Goal: Book appointment/travel/reservation

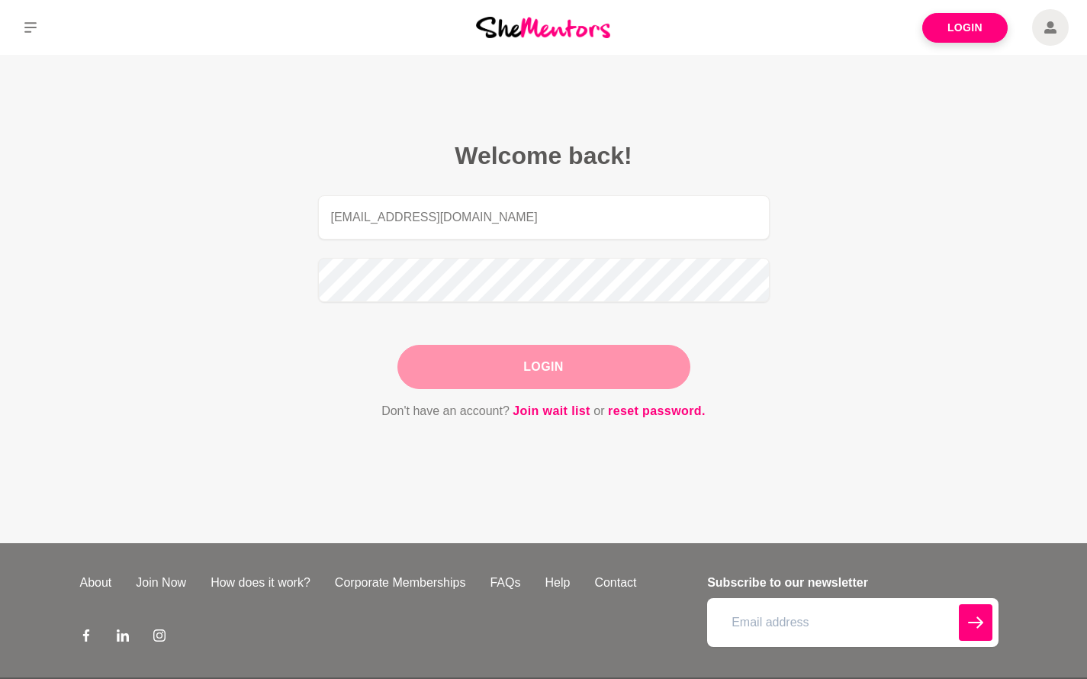
click at [513, 371] on button "Login" at bounding box center [543, 367] width 293 height 44
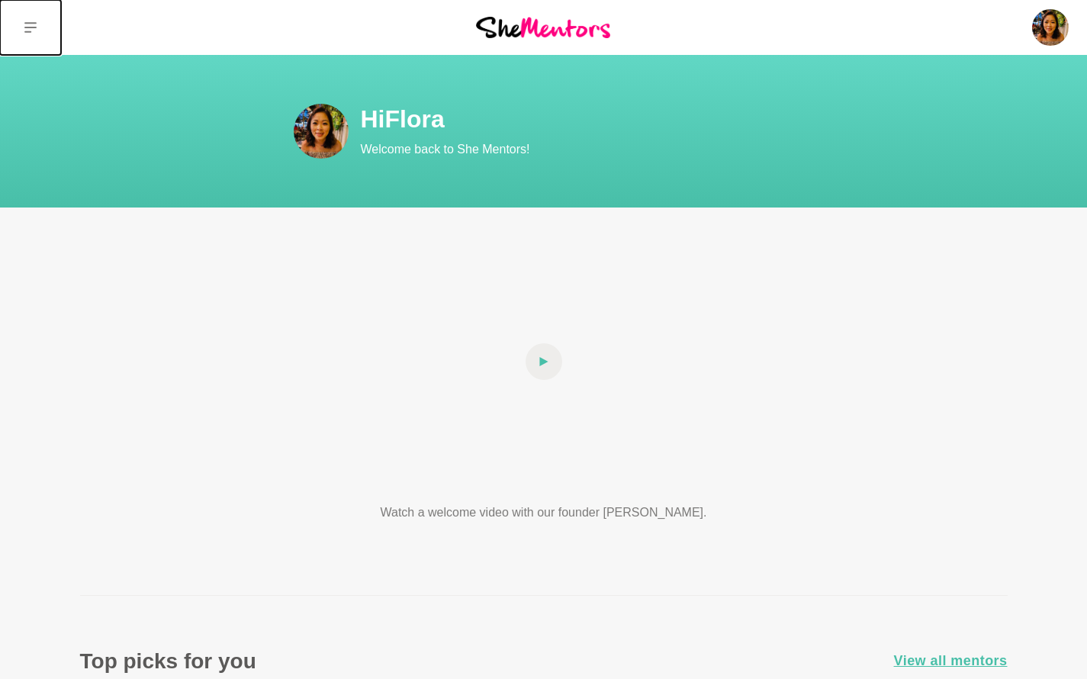
click at [21, 20] on button at bounding box center [30, 27] width 61 height 55
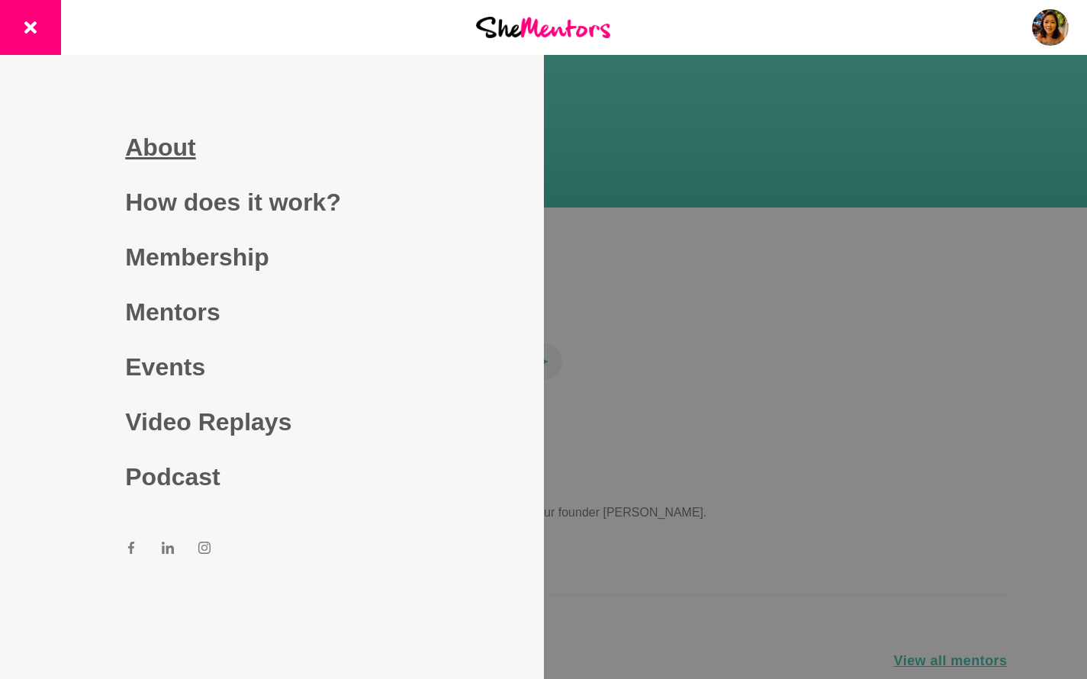
click at [166, 147] on link "About" at bounding box center [271, 147] width 293 height 55
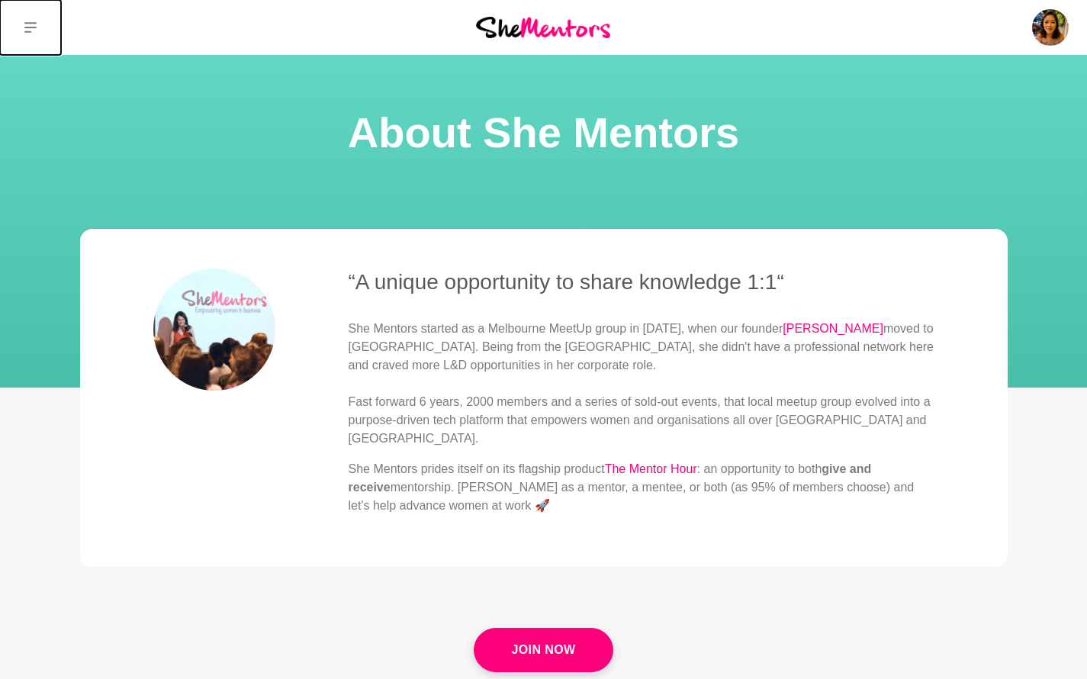
click at [31, 34] on button at bounding box center [30, 27] width 61 height 55
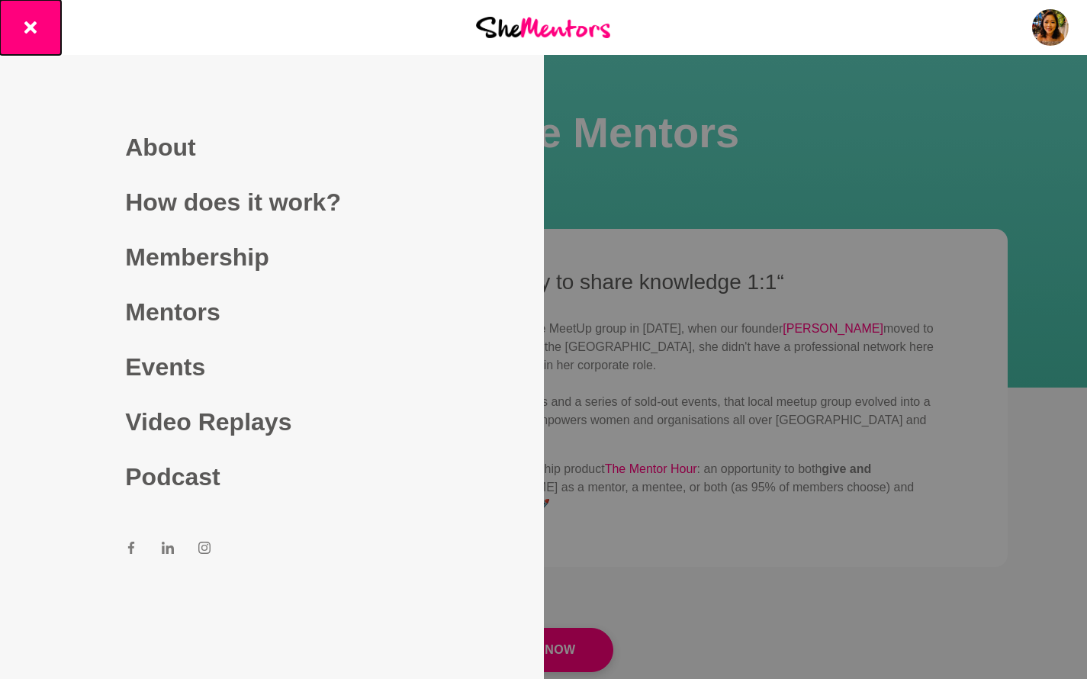
click at [43, 23] on button at bounding box center [30, 27] width 61 height 55
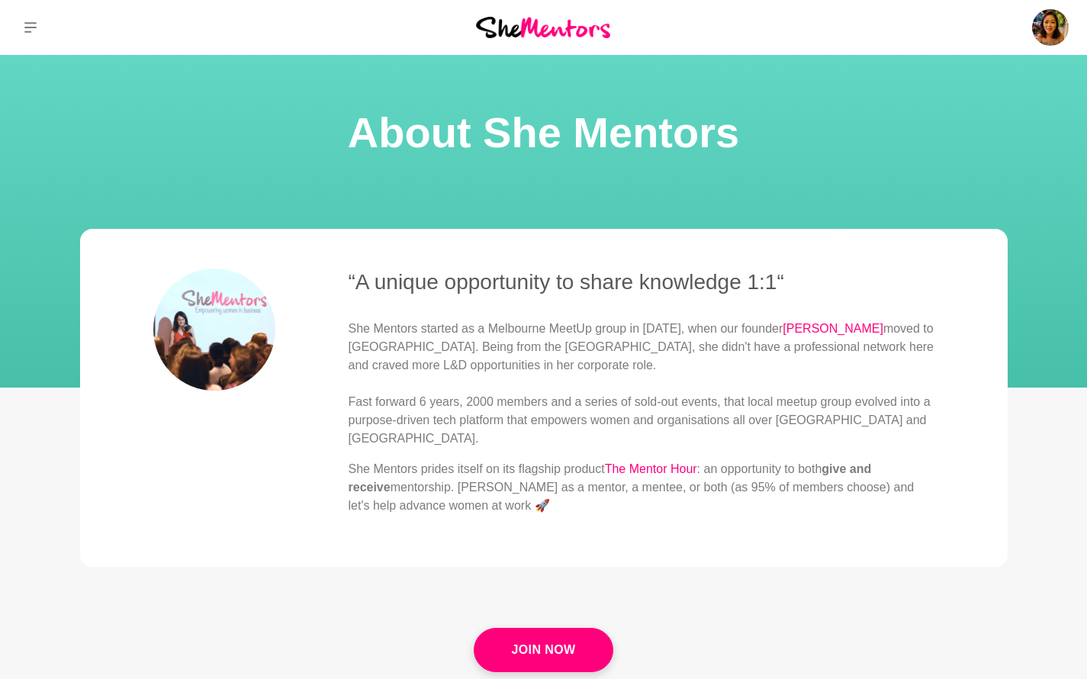
click at [509, 23] on img at bounding box center [543, 27] width 134 height 21
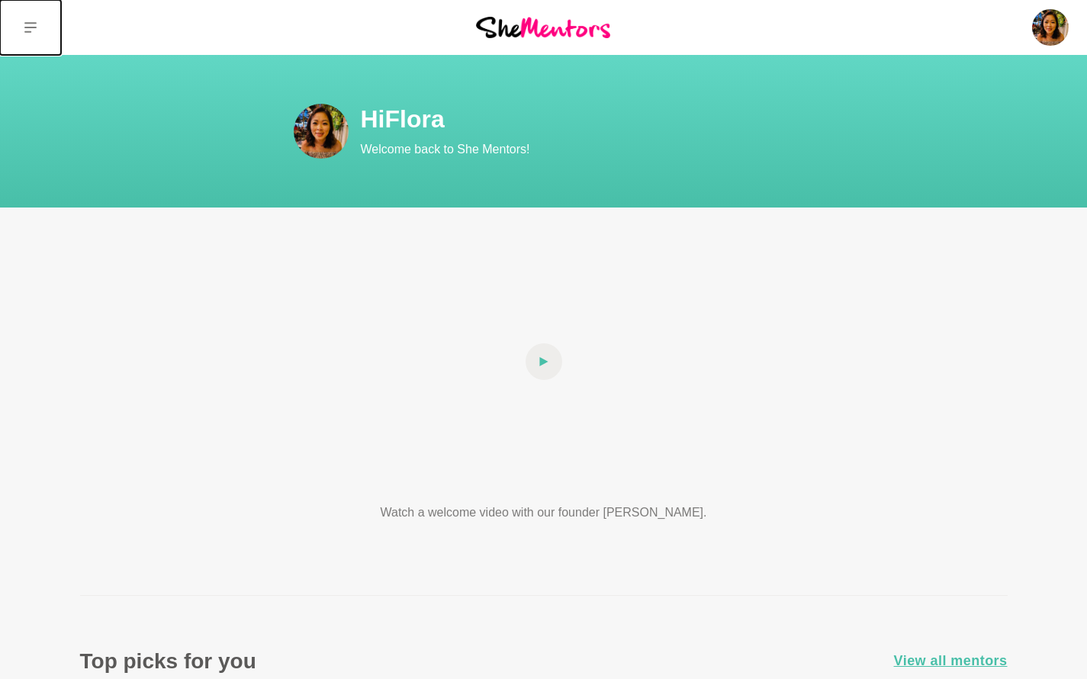
click at [30, 36] on button at bounding box center [30, 27] width 61 height 55
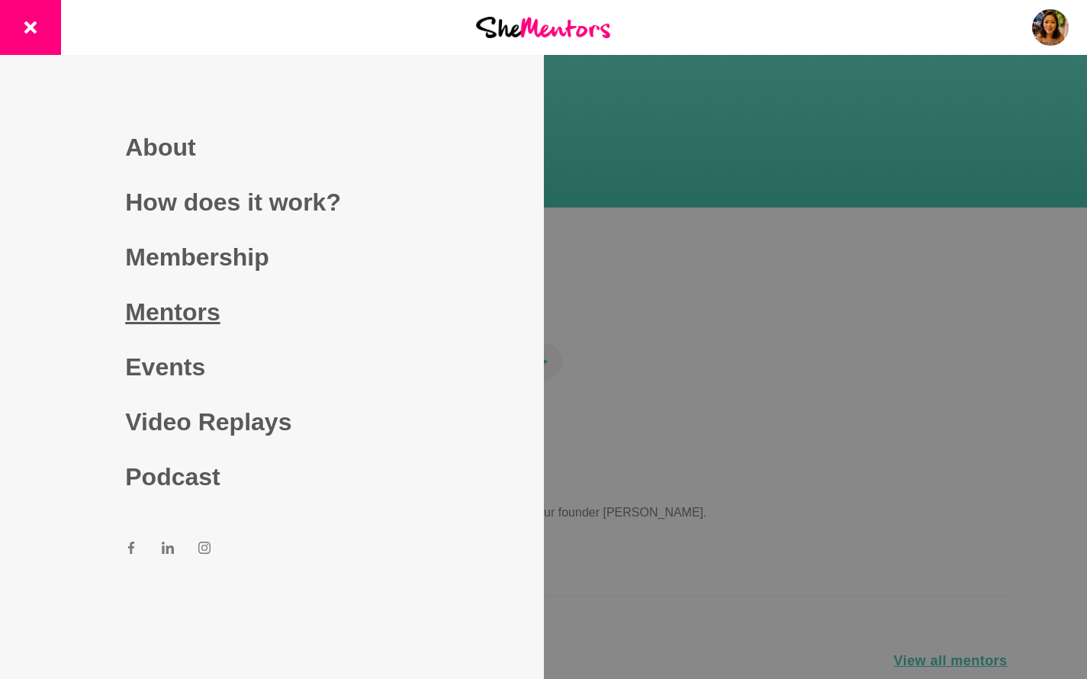
click at [161, 312] on link "Mentors" at bounding box center [271, 311] width 293 height 55
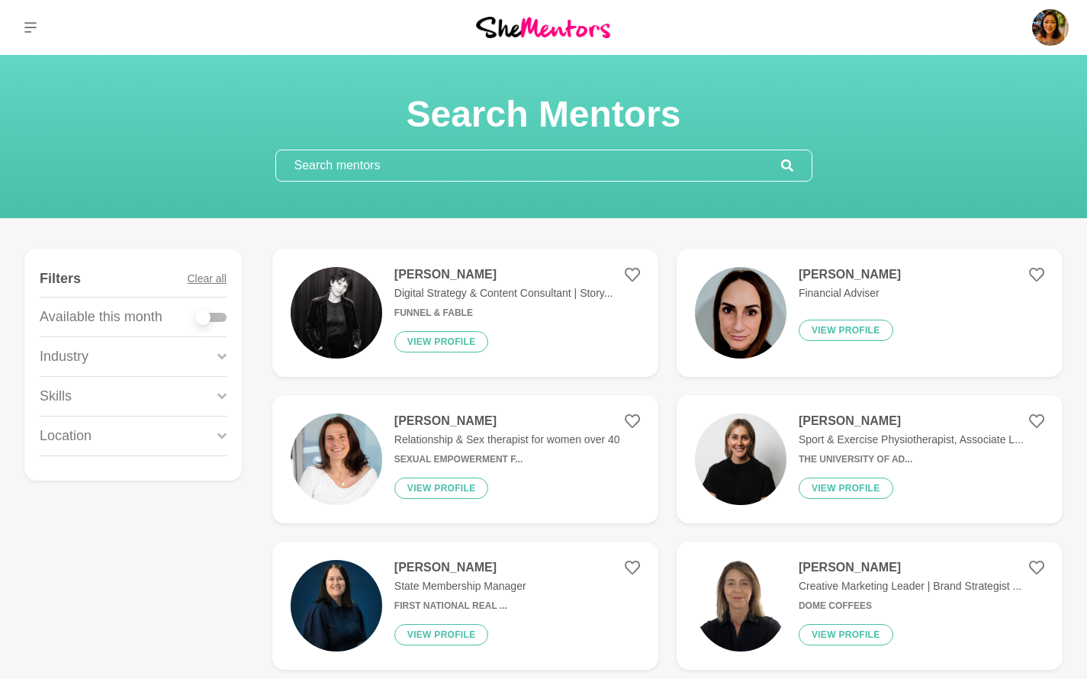
click at [538, 167] on input "text" at bounding box center [528, 165] width 505 height 31
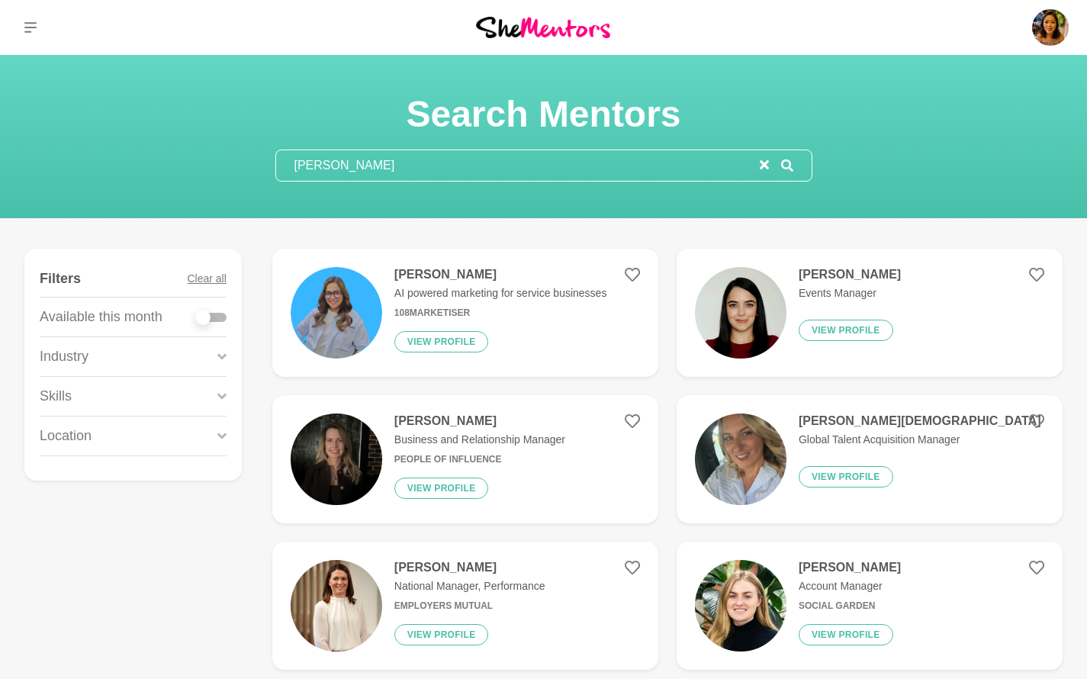
type input "[PERSON_NAME]"
click at [324, 308] on img at bounding box center [337, 313] width 92 height 92
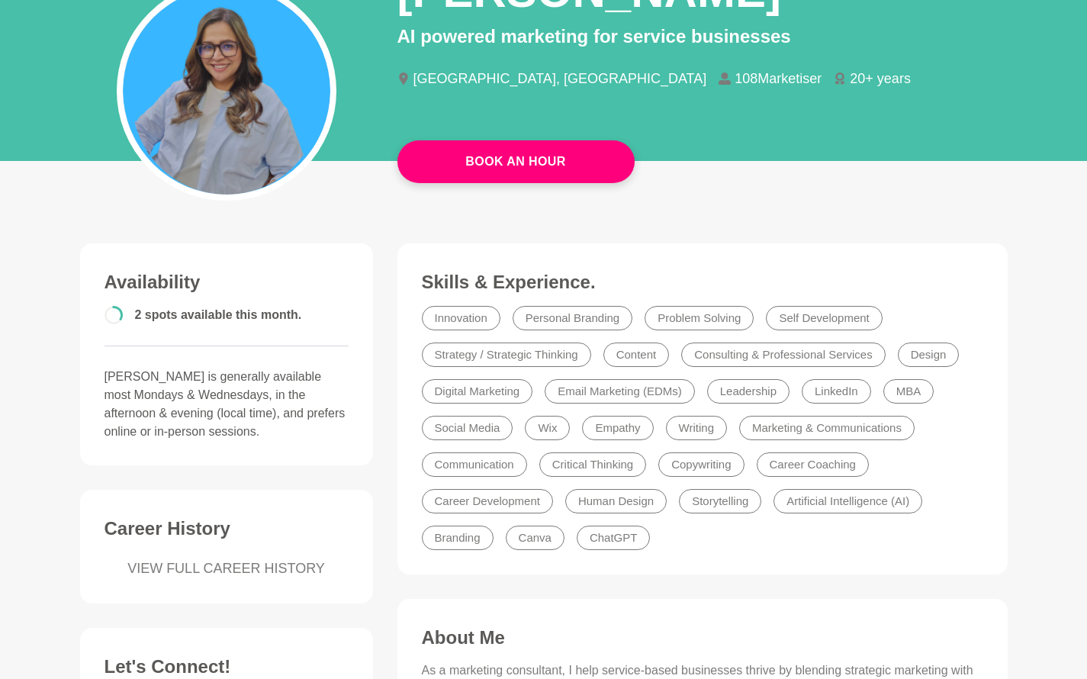
scroll to position [168, 0]
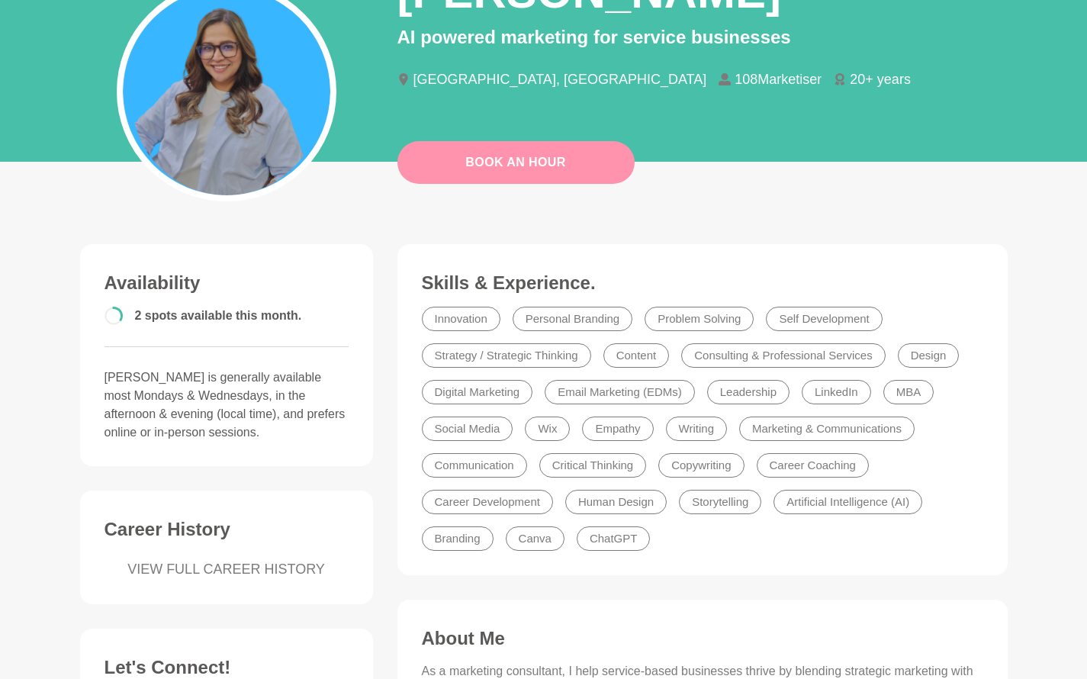
click at [544, 169] on link "Book An Hour" at bounding box center [515, 162] width 237 height 43
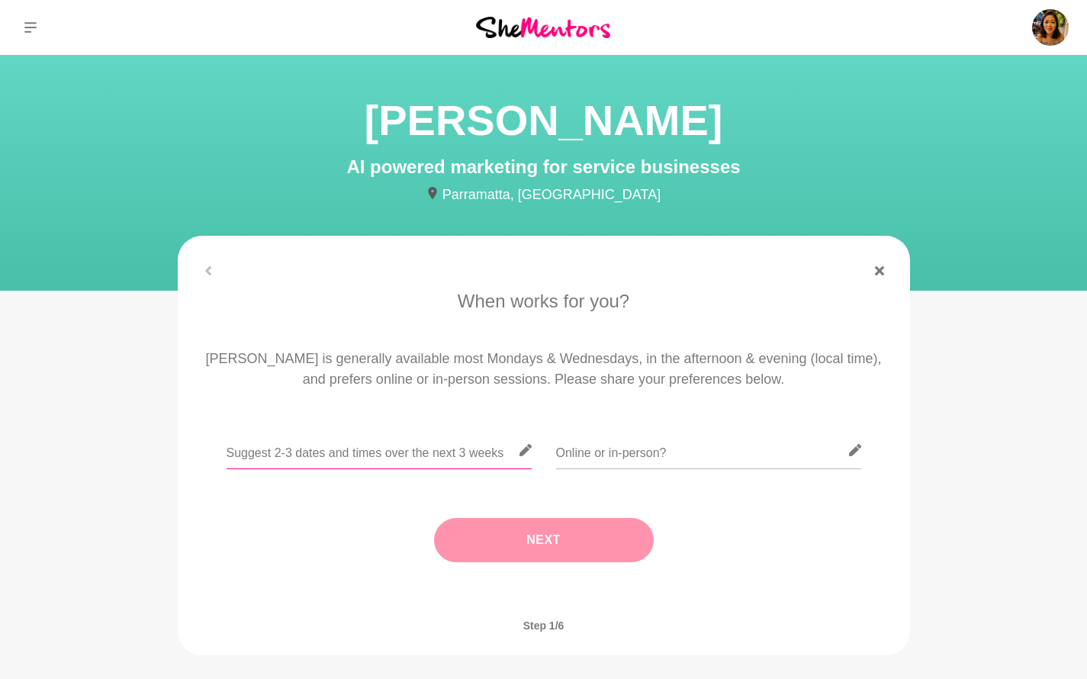
click at [425, 446] on input "text" at bounding box center [378, 450] width 305 height 37
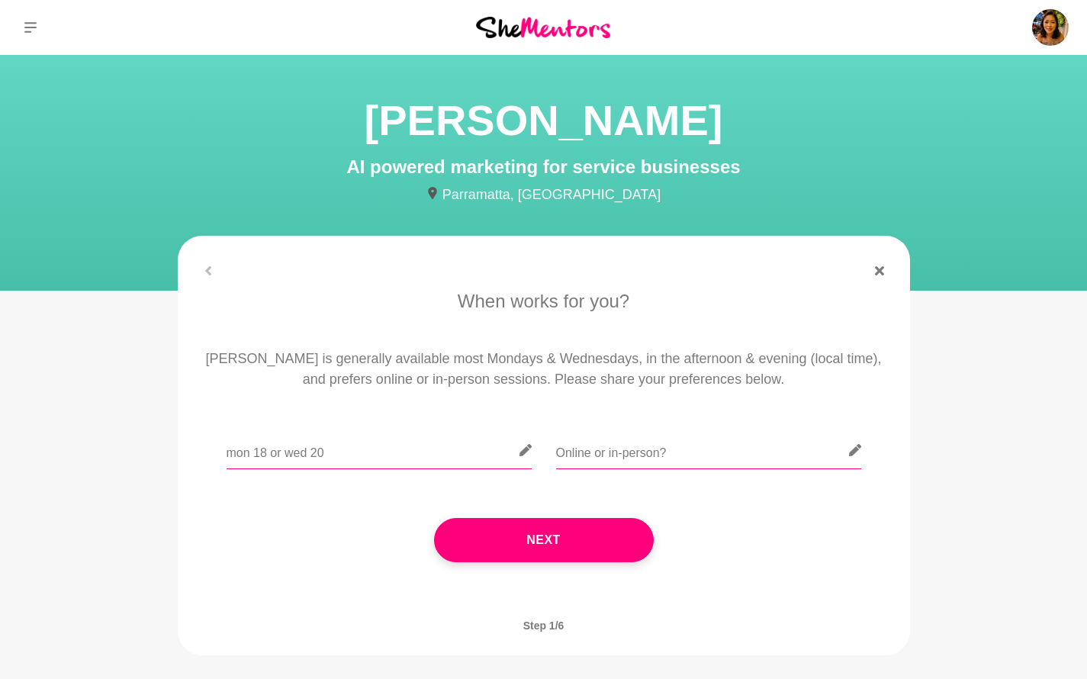
type input "mon 18 or wed 20"
click at [701, 464] on input "text" at bounding box center [708, 450] width 305 height 37
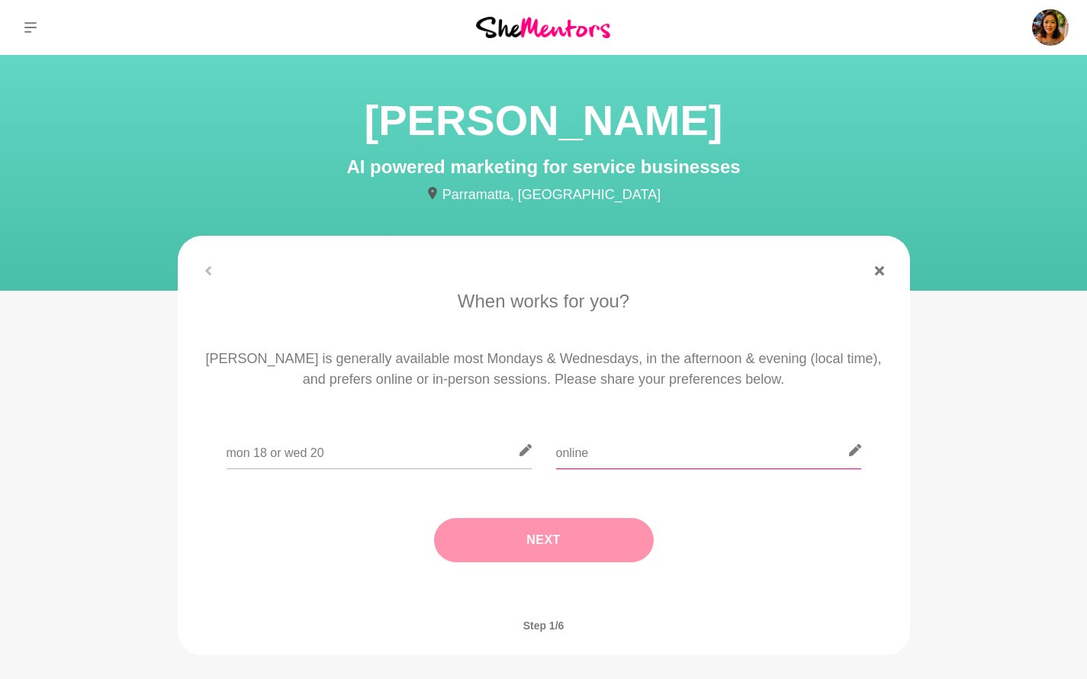
type input "online"
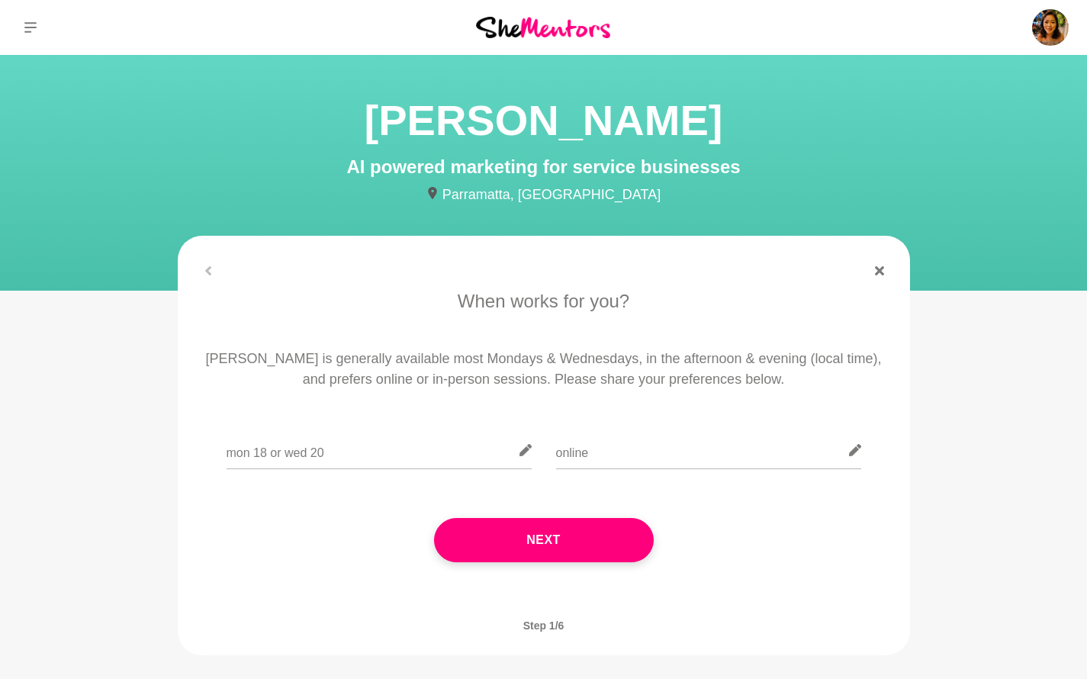
click at [503, 518] on button "Next" at bounding box center [544, 540] width 220 height 44
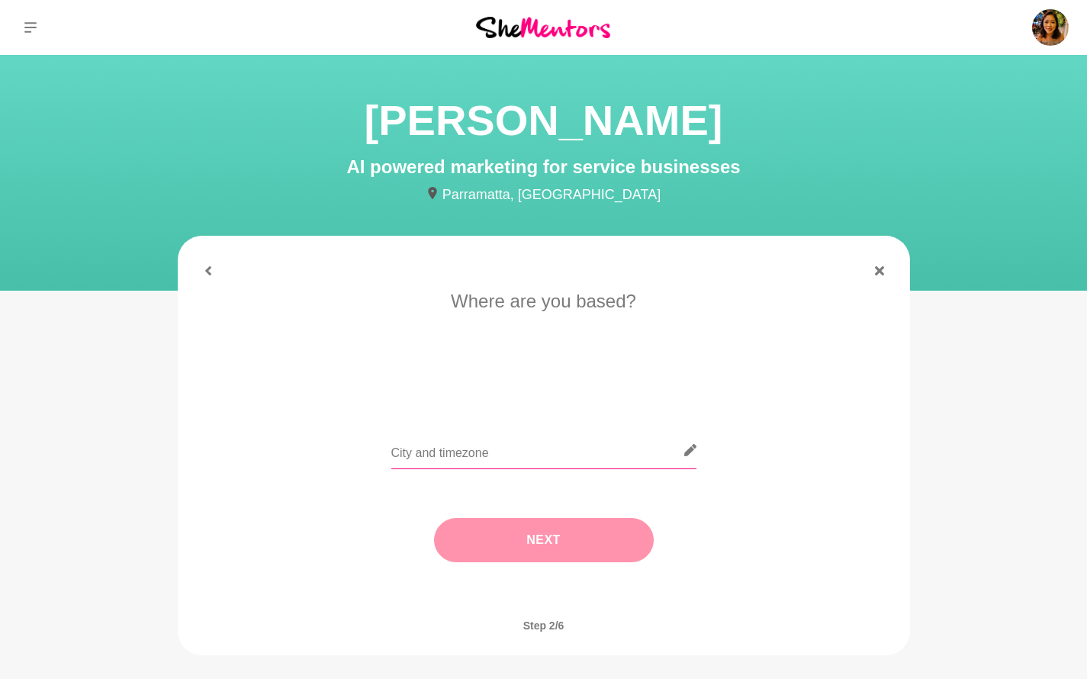
click at [515, 444] on input "text" at bounding box center [543, 450] width 305 height 37
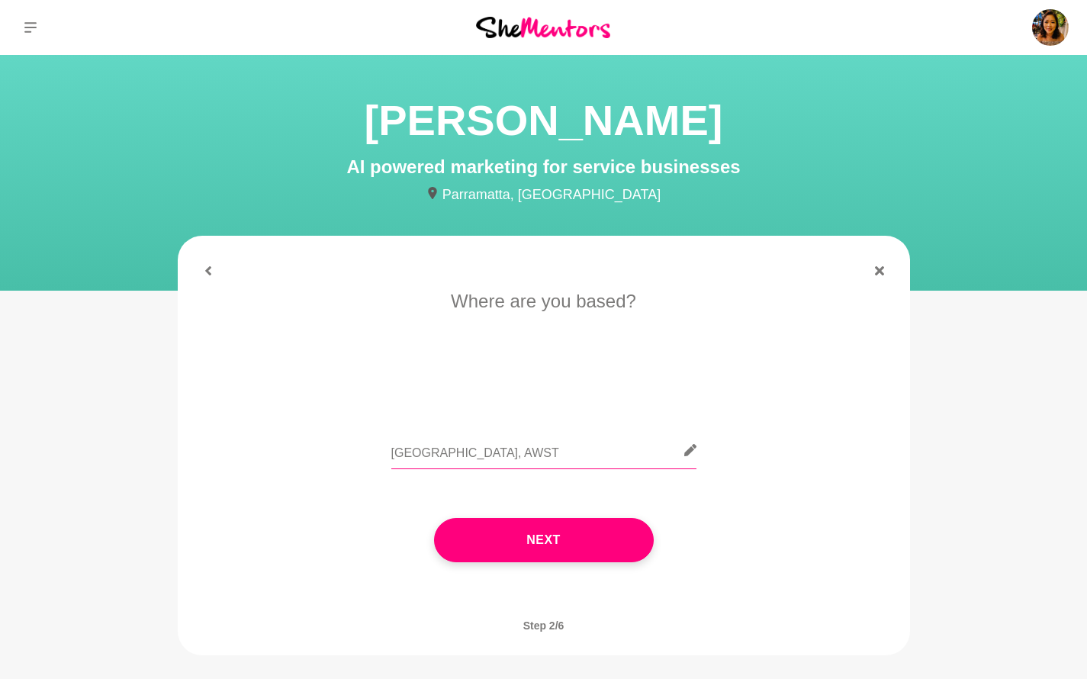
type input "[GEOGRAPHIC_DATA], AWST"
click at [573, 514] on div "Next" at bounding box center [543, 539] width 689 height 105
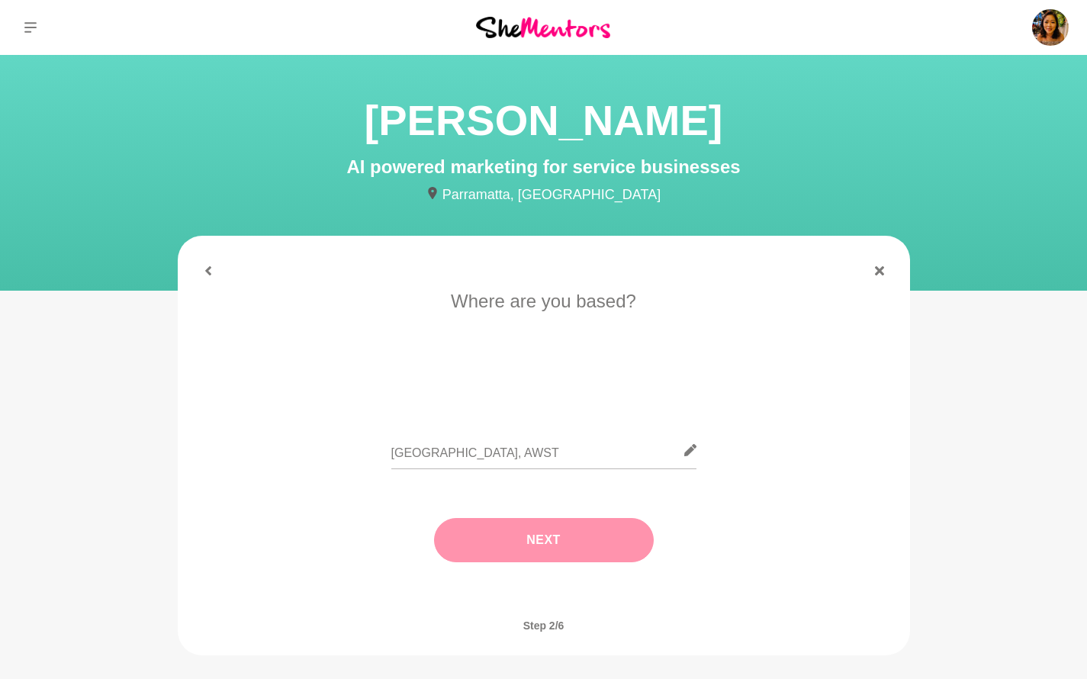
click at [574, 532] on button "Next" at bounding box center [544, 540] width 220 height 44
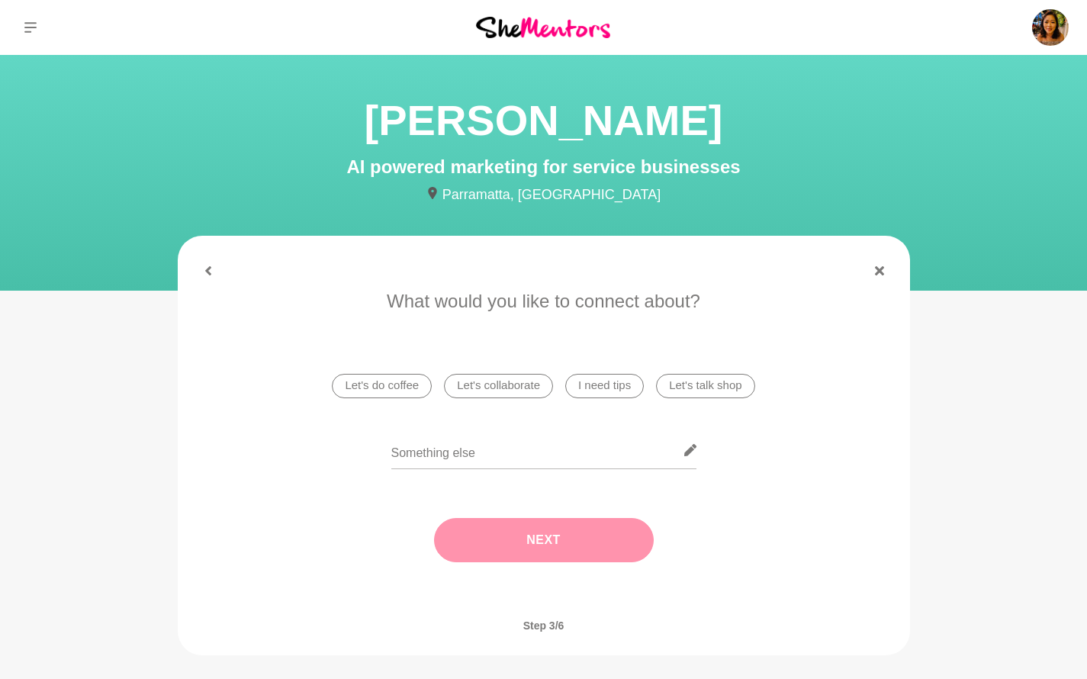
click at [381, 381] on li "Let's do coffee" at bounding box center [382, 386] width 100 height 24
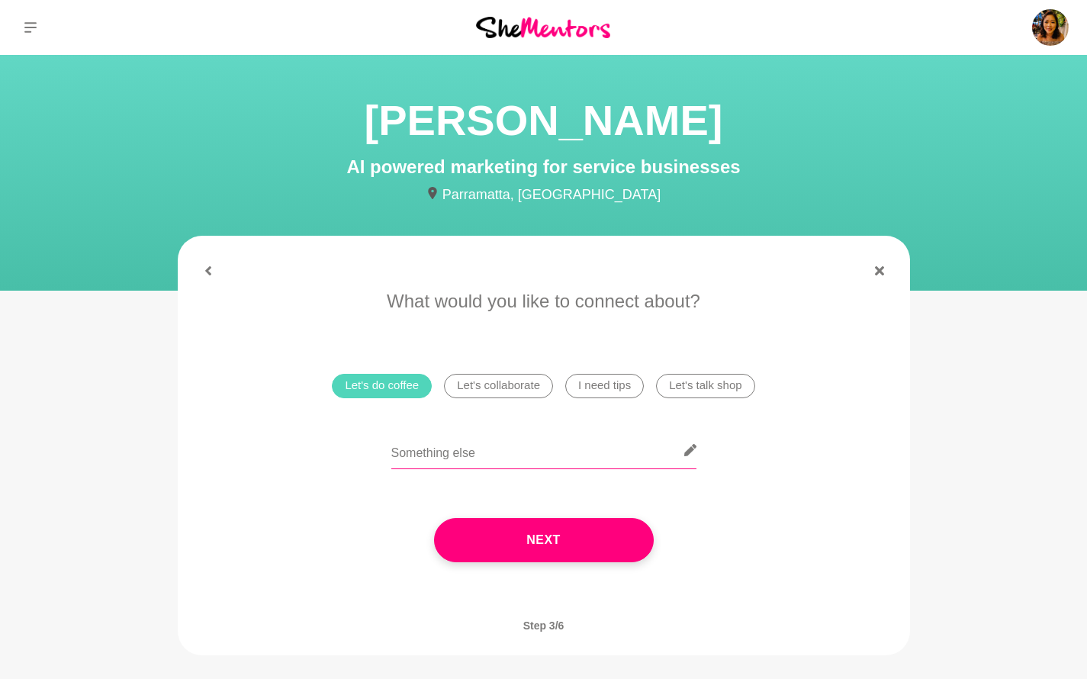
click at [453, 442] on input "text" at bounding box center [543, 450] width 305 height 37
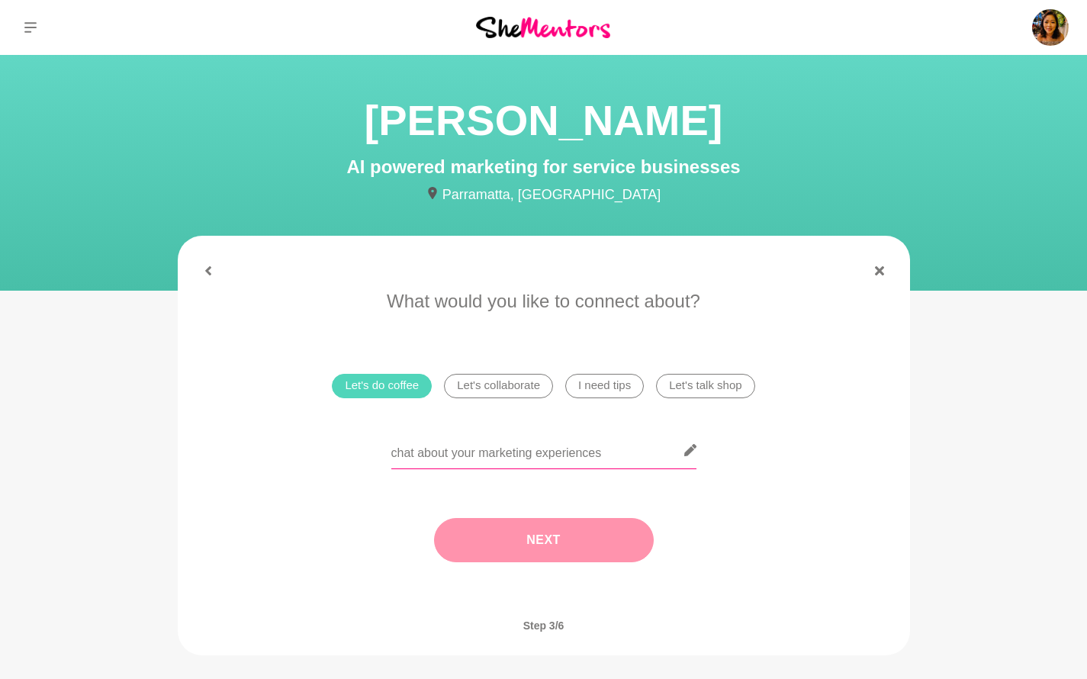
type input "chat about your marketing experiences"
click at [539, 541] on button "Next" at bounding box center [544, 540] width 220 height 44
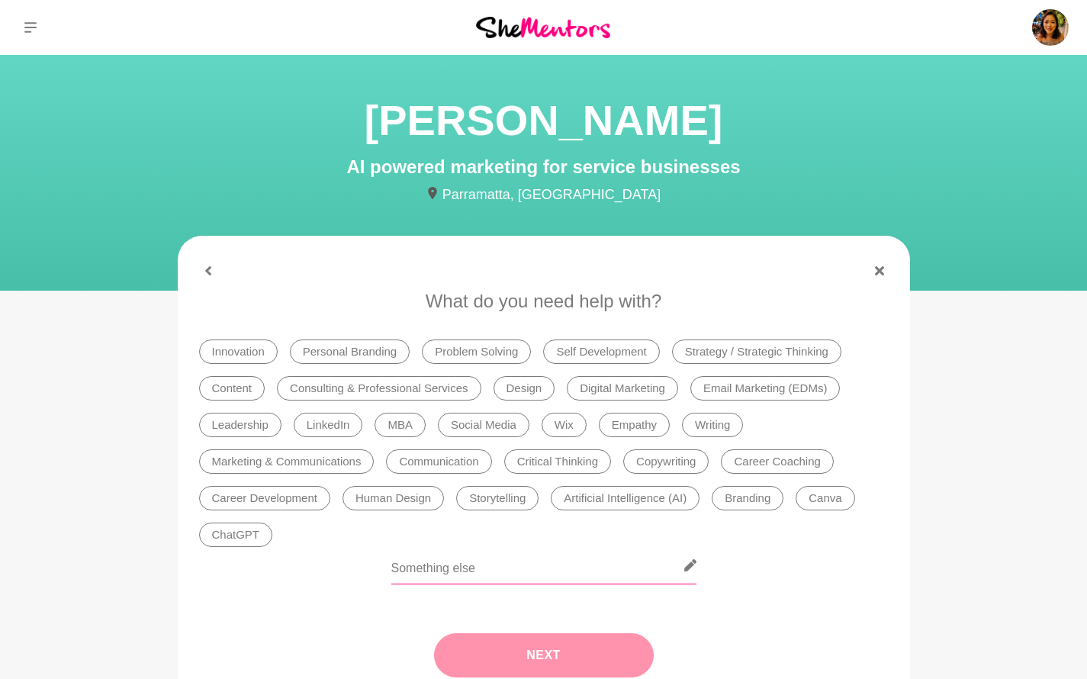
click at [546, 570] on input "text" at bounding box center [543, 565] width 305 height 37
click at [332, 458] on li "Marketing & Communications" at bounding box center [286, 461] width 175 height 24
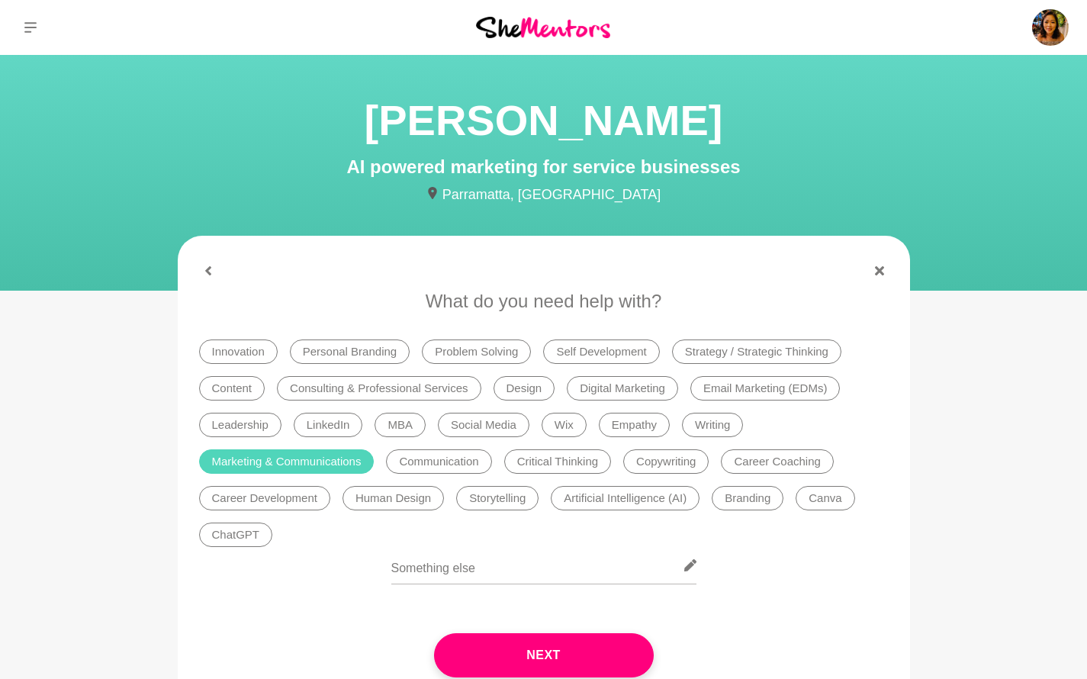
click at [438, 464] on li "Communication" at bounding box center [438, 461] width 105 height 24
click at [767, 348] on li "Strategy / Strategic Thinking" at bounding box center [756, 351] width 169 height 24
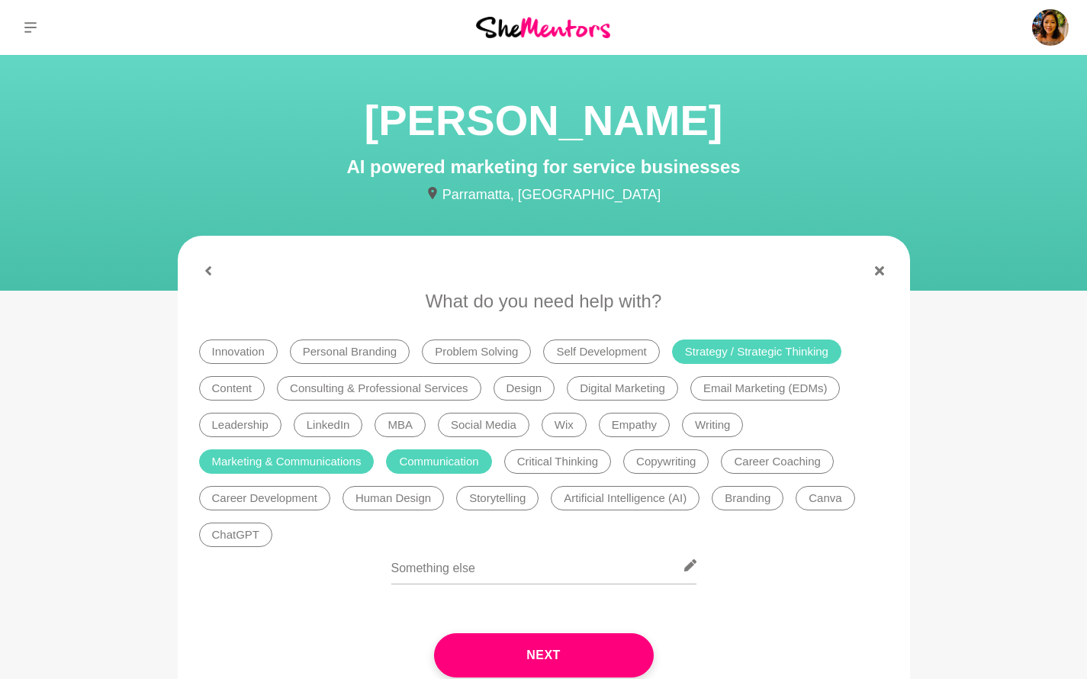
click at [625, 390] on li "Digital Marketing" at bounding box center [622, 388] width 111 height 24
click at [734, 387] on li "Email Marketing (EDMs)" at bounding box center [765, 388] width 150 height 24
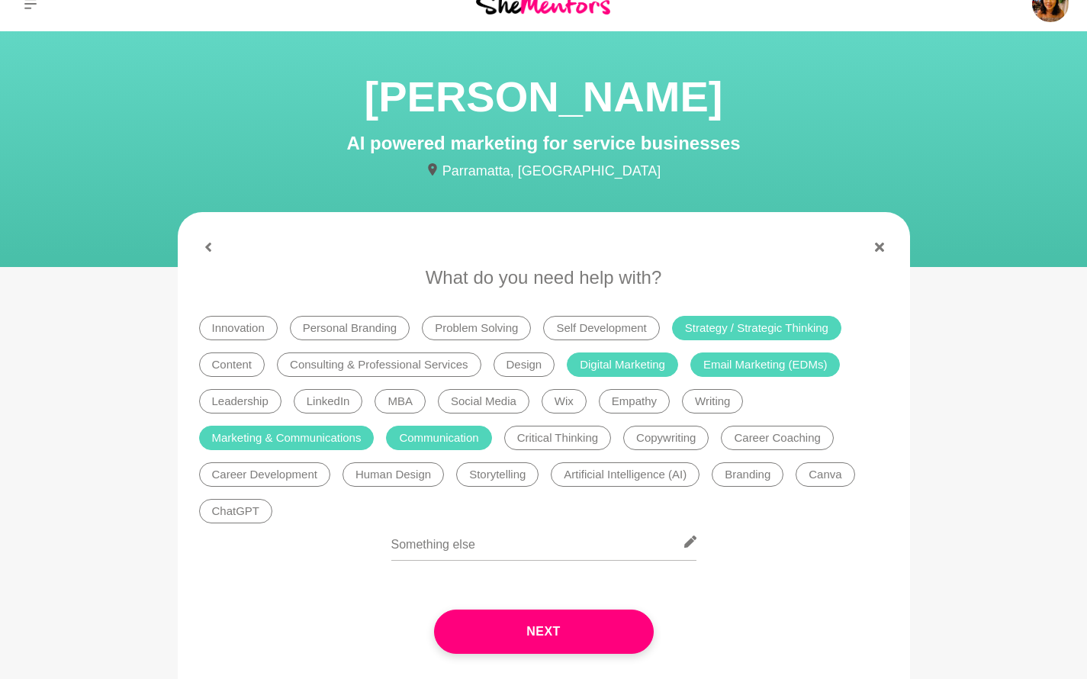
scroll to position [26, 0]
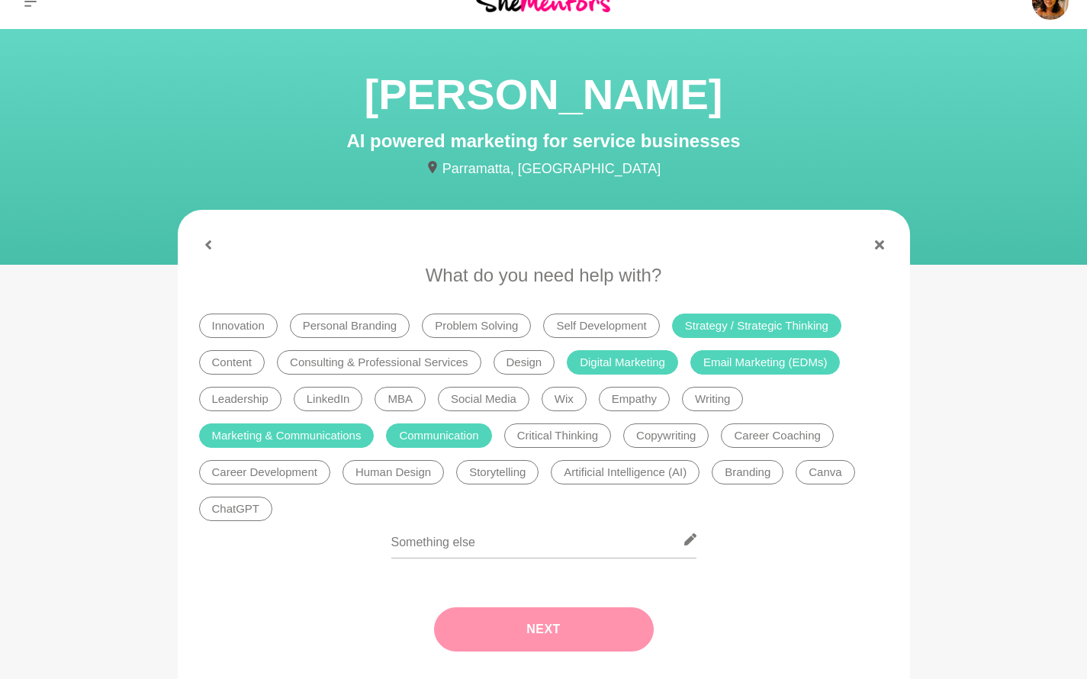
click at [586, 628] on button "Next" at bounding box center [544, 629] width 220 height 44
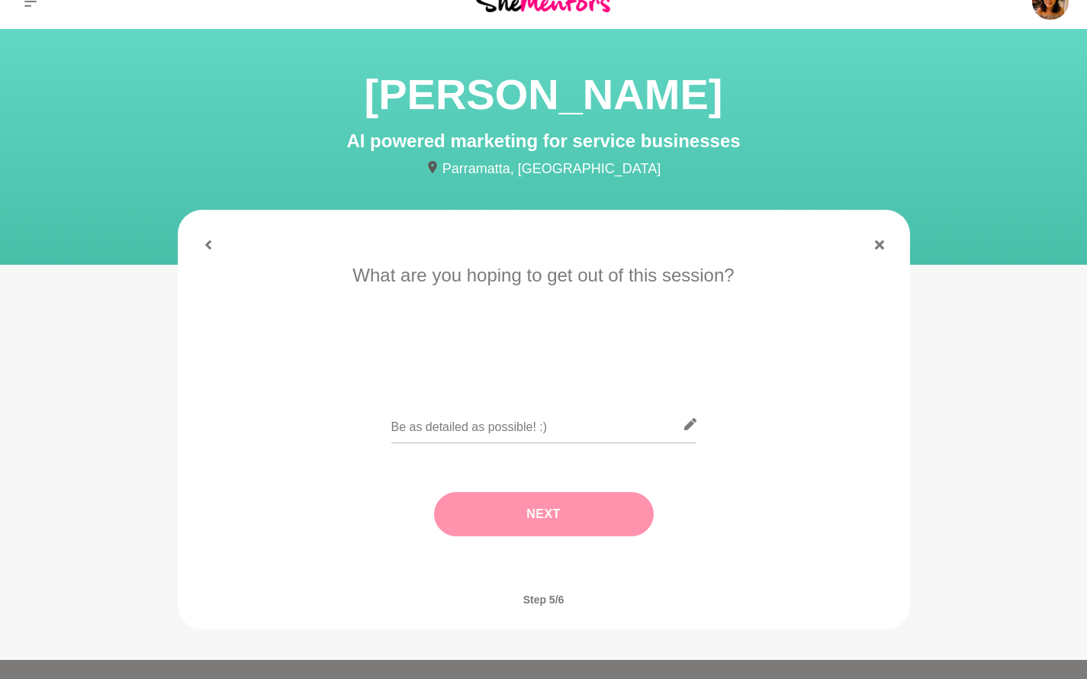
click at [495, 443] on div at bounding box center [543, 434] width 305 height 56
click at [489, 431] on input "text" at bounding box center [543, 424] width 305 height 37
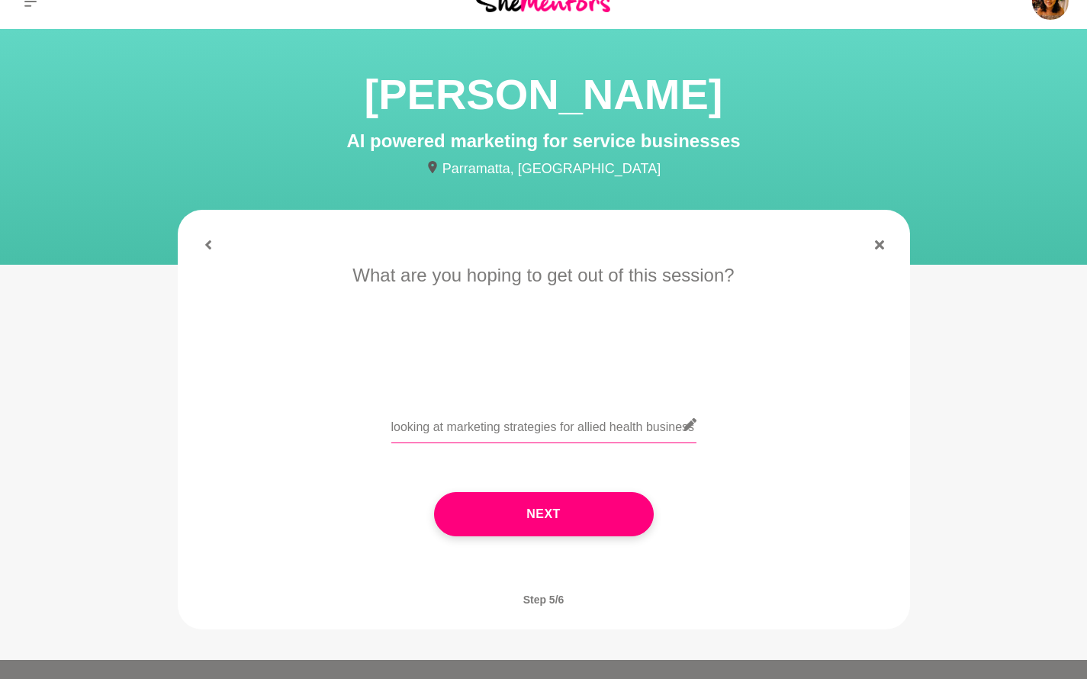
scroll to position [0, 2]
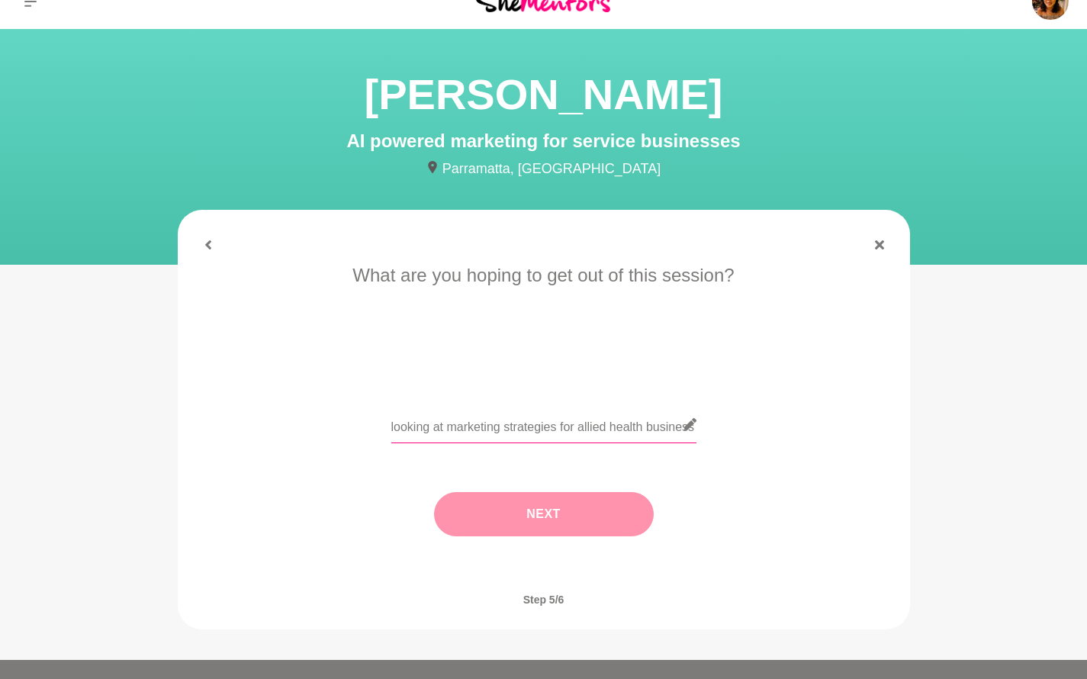
type input "looking at marketing strategies for allied health business"
click at [480, 523] on button "Next" at bounding box center [544, 514] width 220 height 44
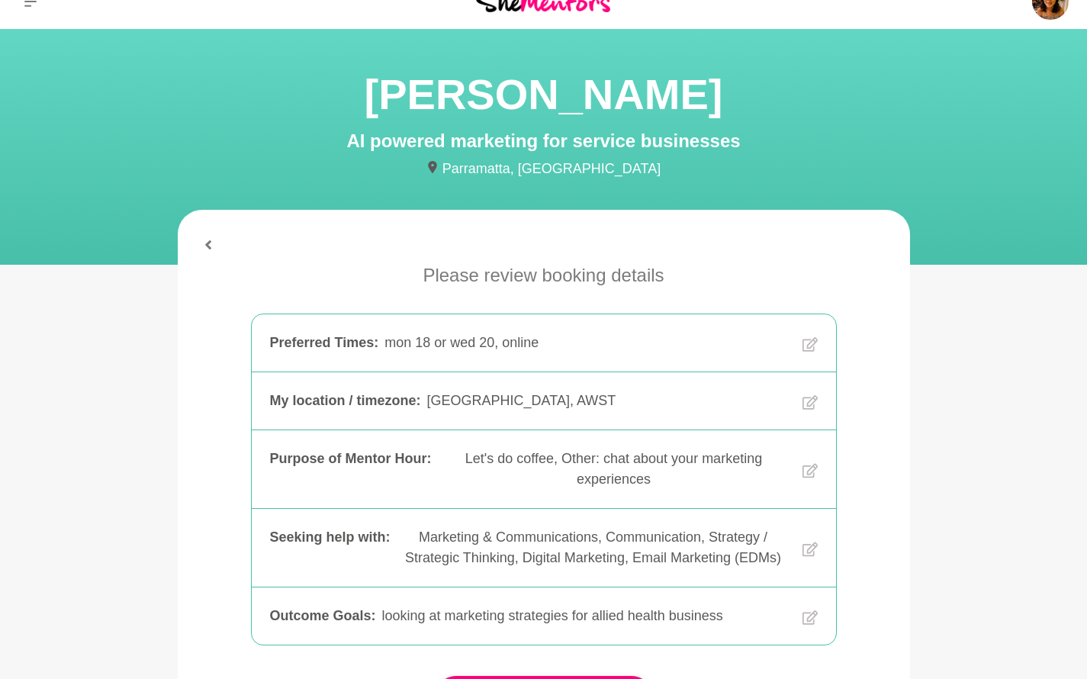
scroll to position [354, 0]
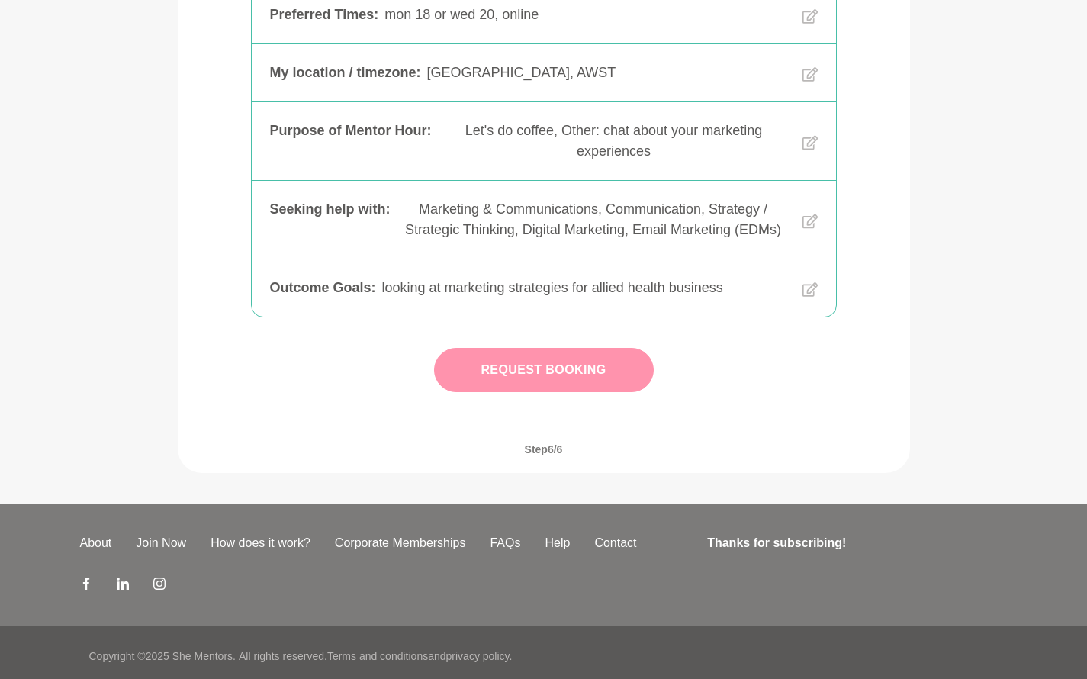
click at [544, 377] on button "Request Booking" at bounding box center [544, 370] width 220 height 44
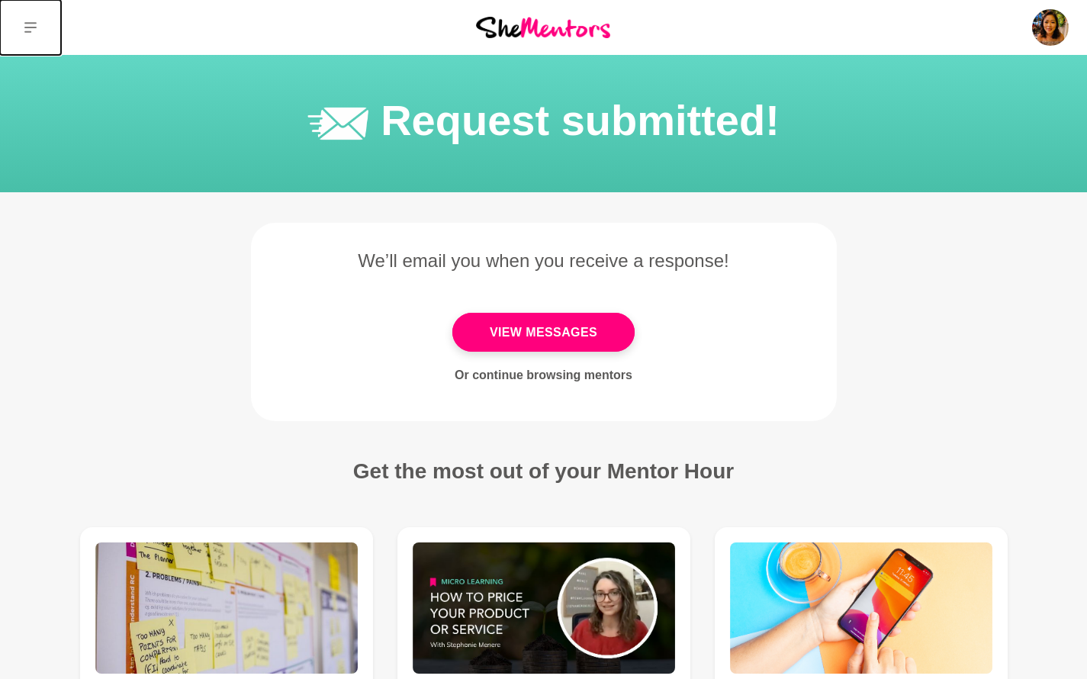
click at [33, 29] on icon at bounding box center [30, 27] width 12 height 12
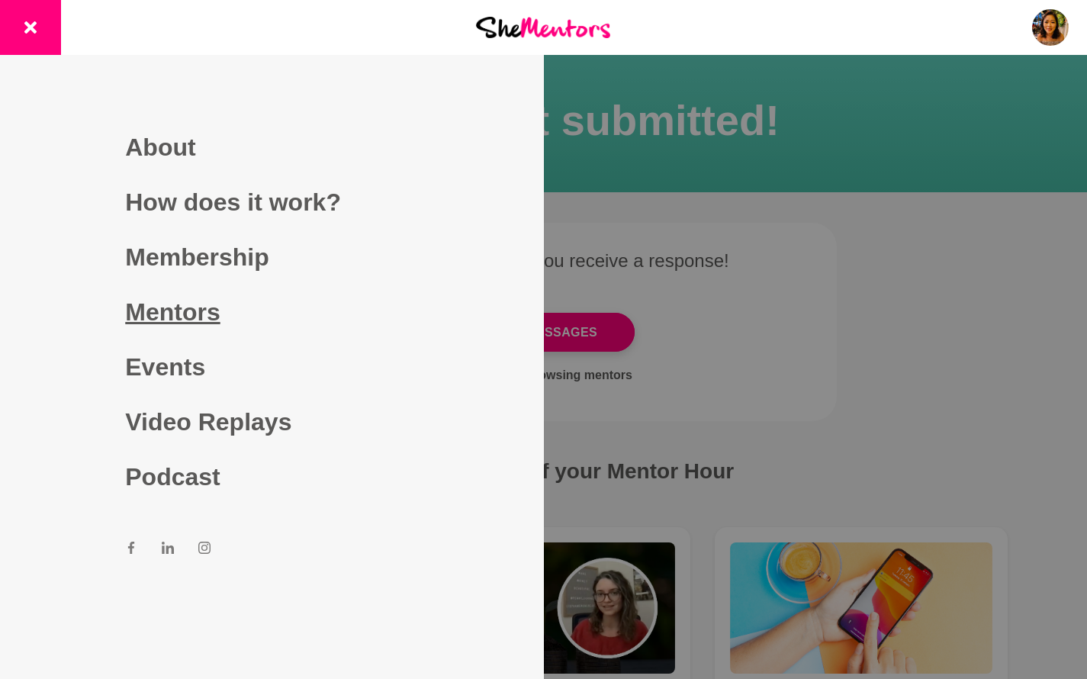
click at [219, 306] on link "Mentors" at bounding box center [271, 311] width 293 height 55
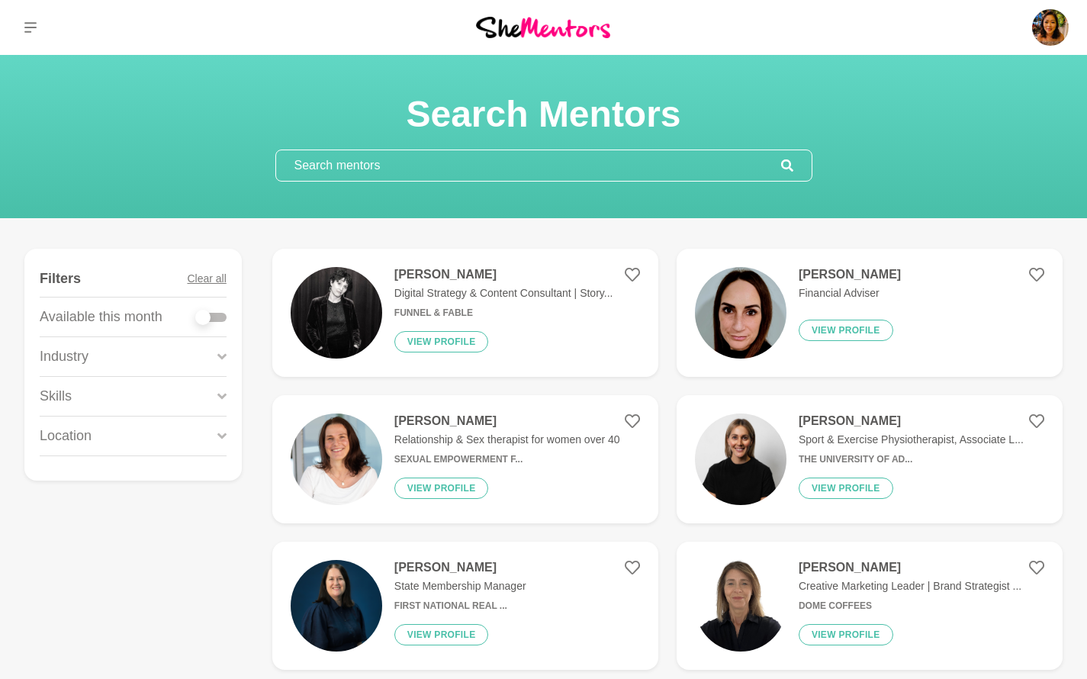
click at [394, 153] on input "text" at bounding box center [528, 165] width 505 height 31
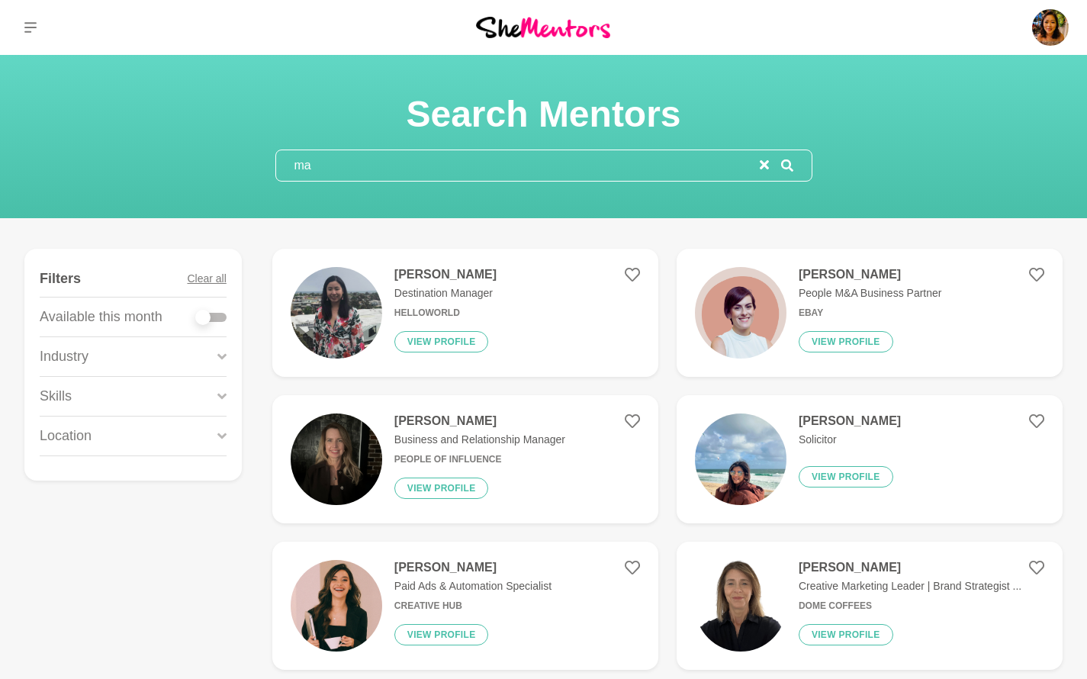
type input "m"
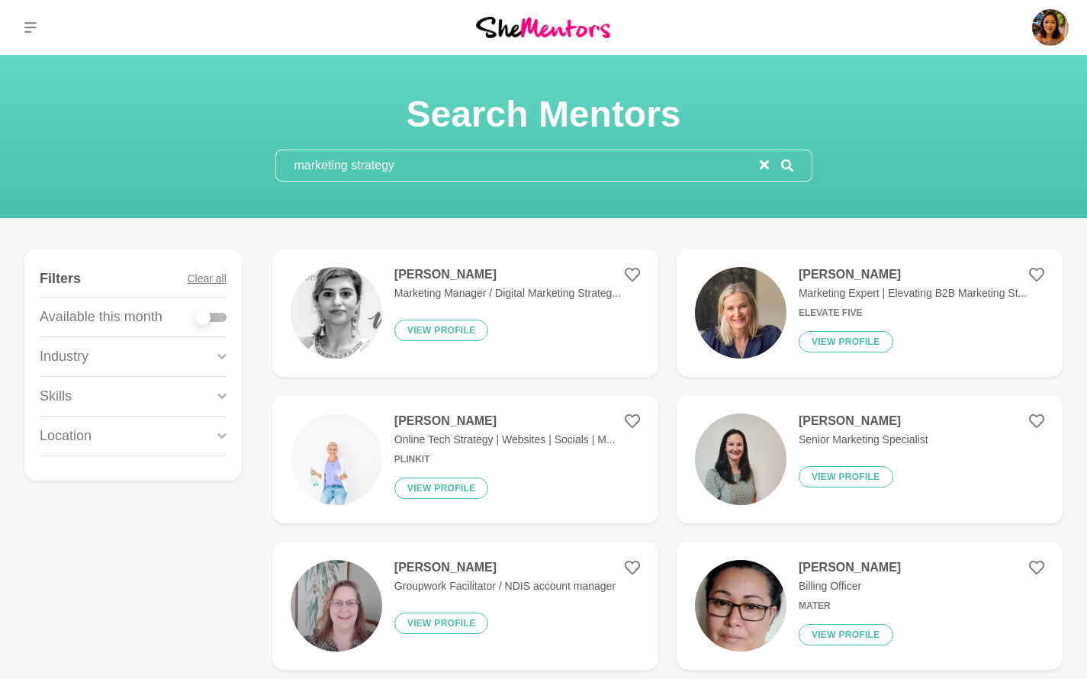
type input "marketing strategy"
click at [207, 320] on div at bounding box center [202, 317] width 15 height 15
checkbox input "true"
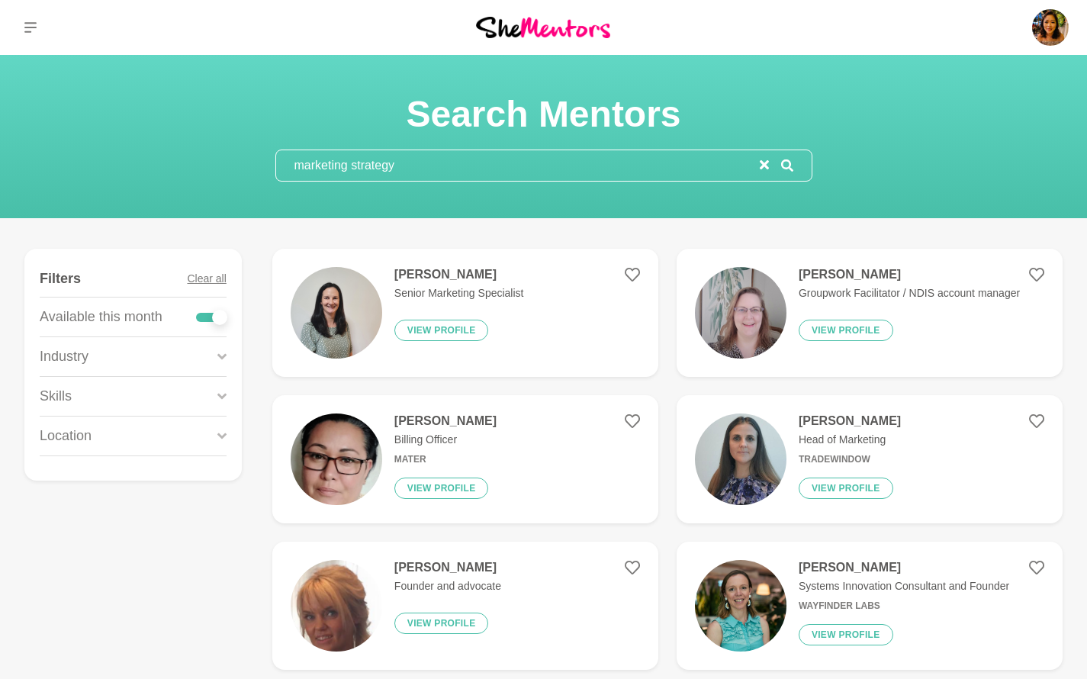
click at [210, 348] on div "Industry" at bounding box center [133, 356] width 187 height 39
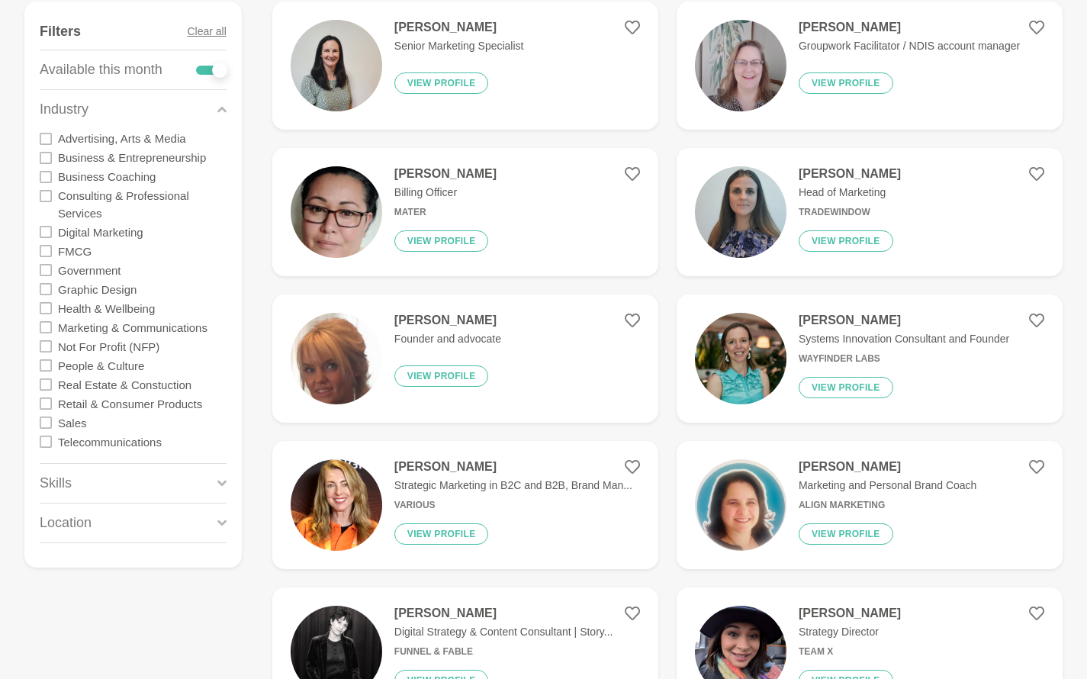
scroll to position [249, 0]
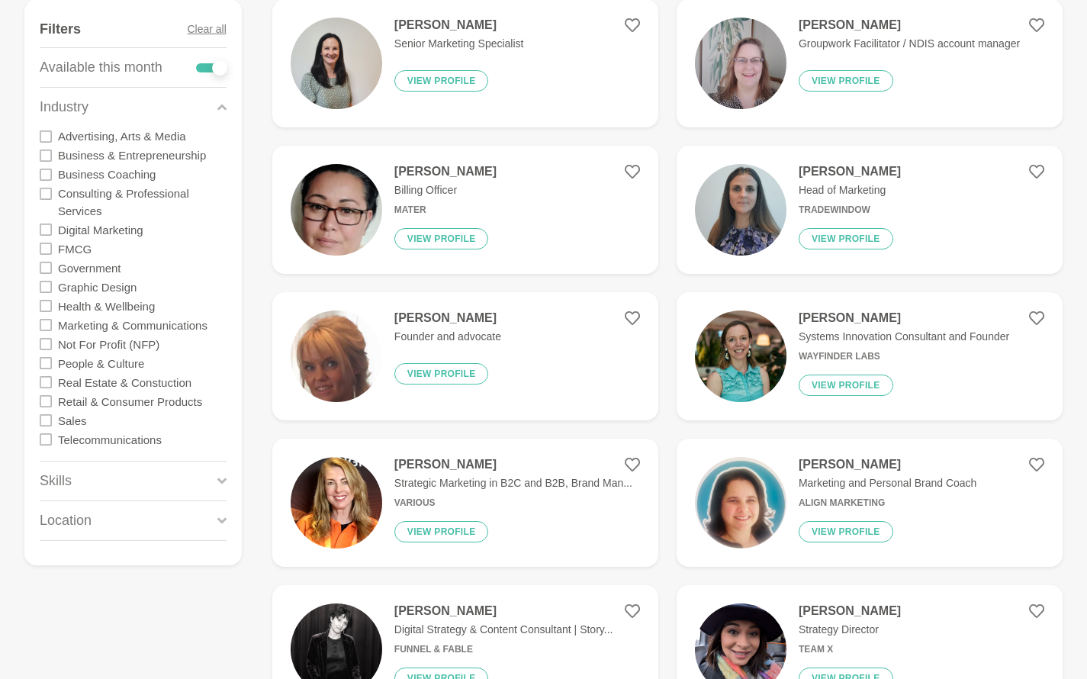
click at [46, 323] on icon at bounding box center [46, 325] width 12 height 12
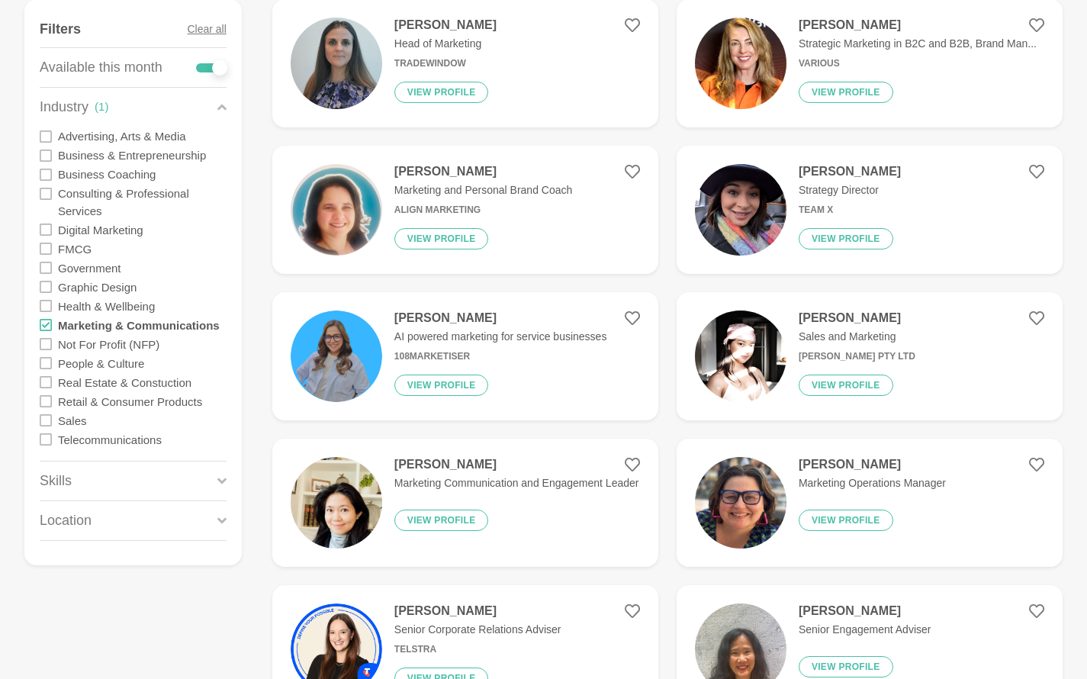
click at [120, 513] on div "Location" at bounding box center [133, 520] width 187 height 39
click at [126, 490] on div "Skills" at bounding box center [133, 480] width 187 height 39
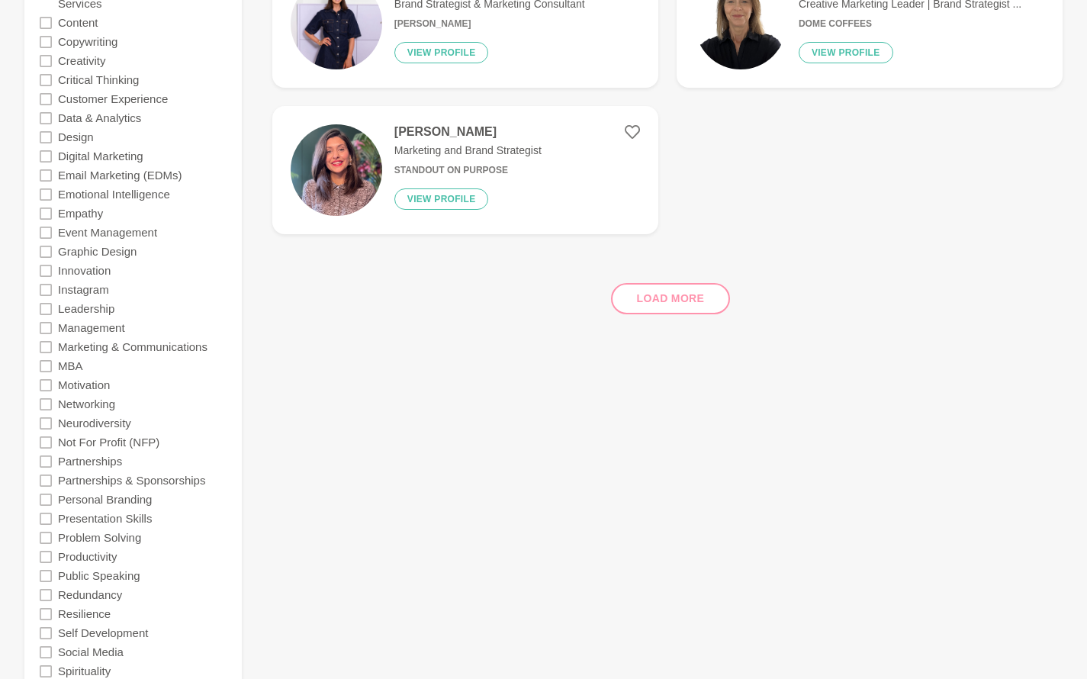
scroll to position [1264, 0]
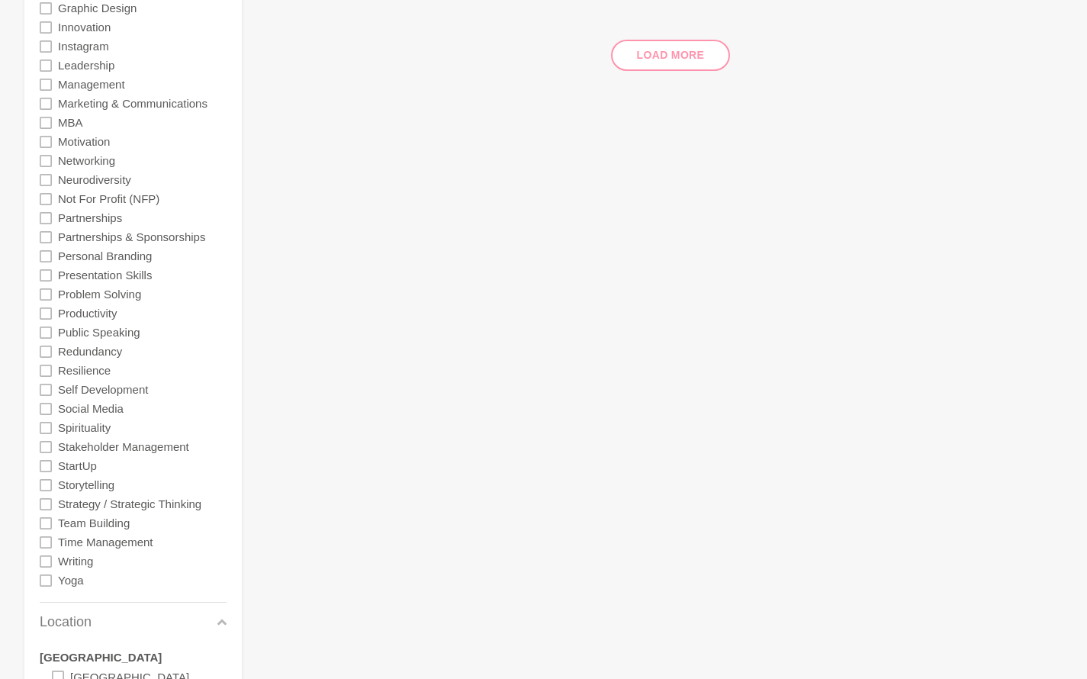
click at [46, 103] on icon at bounding box center [46, 104] width 12 height 12
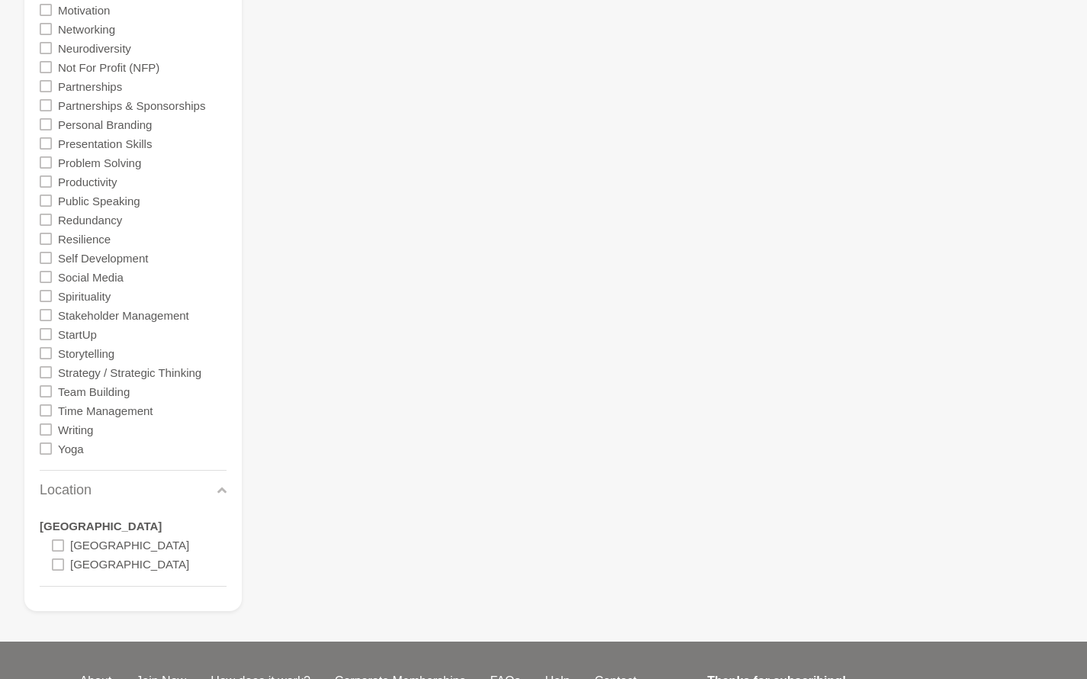
scroll to position [1132, 0]
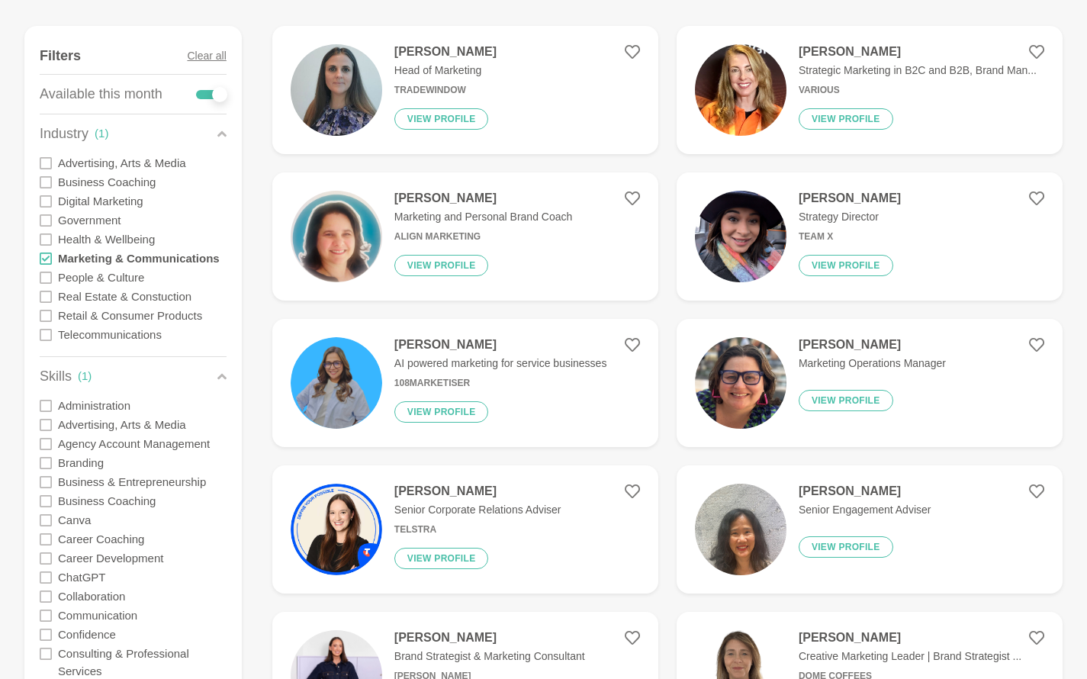
scroll to position [222, 0]
click at [794, 81] on div "[PERSON_NAME] Strategic Marketing in B2C and B2B, Brand Man... Various View pro…" at bounding box center [911, 91] width 250 height 92
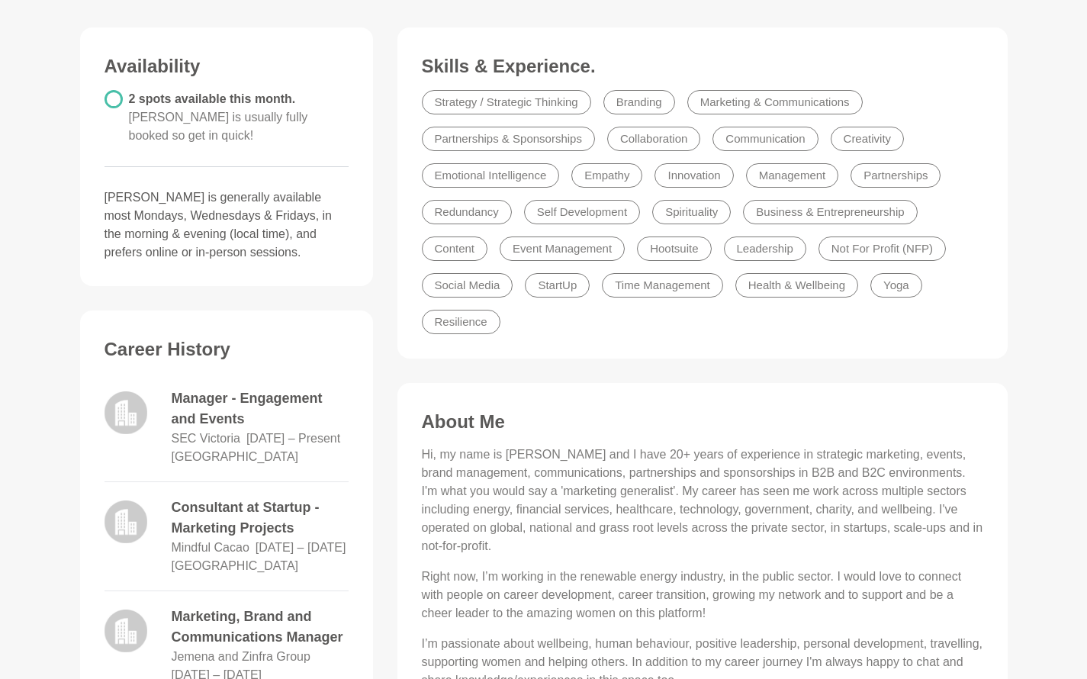
scroll to position [308, 0]
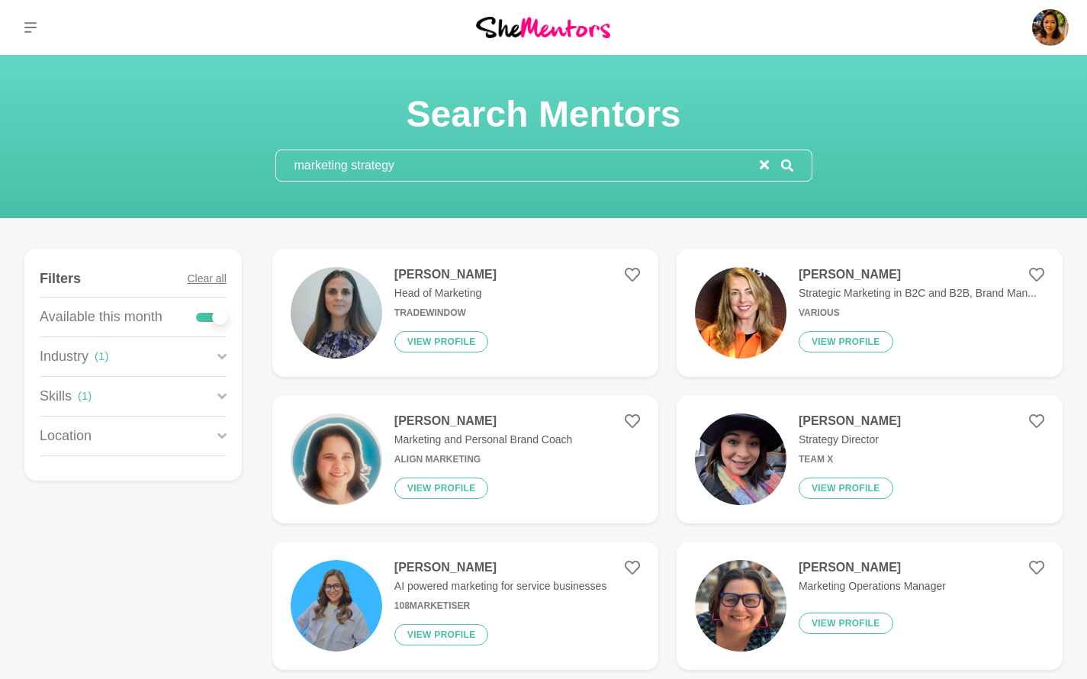
click at [408, 162] on input "marketing strategy" at bounding box center [517, 165] width 483 height 31
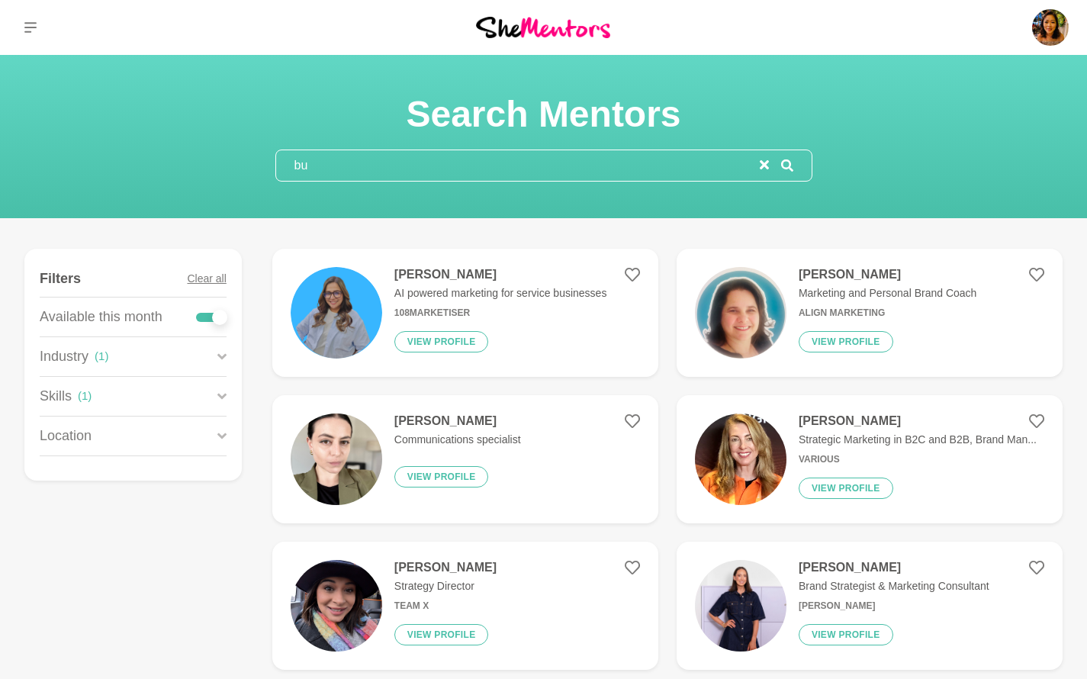
type input "b"
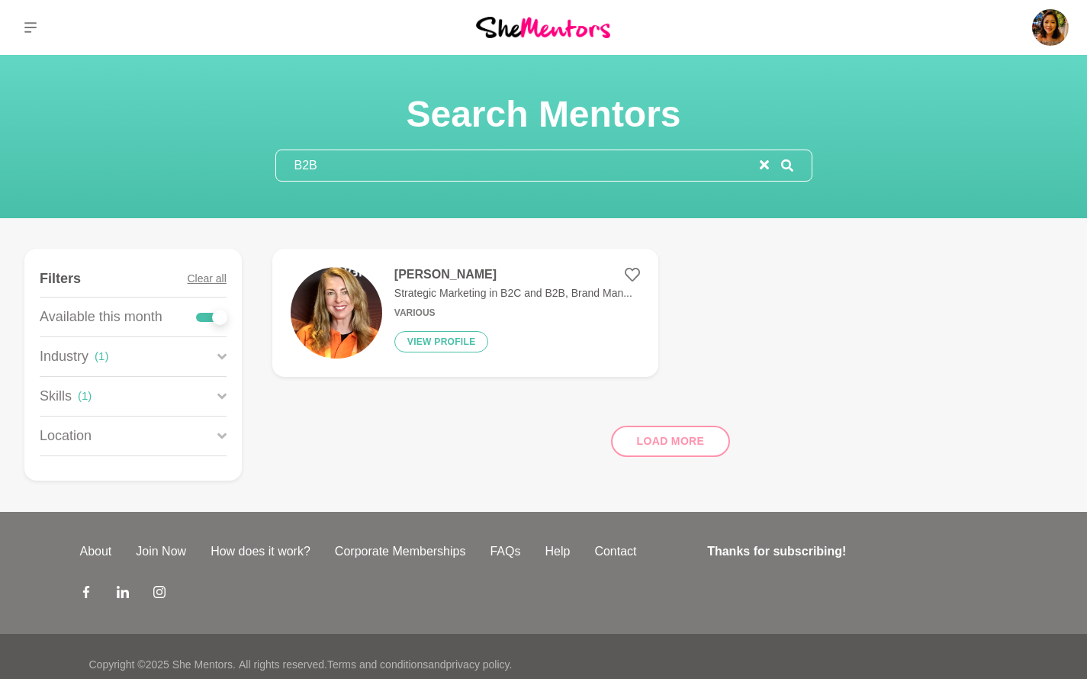
type input "B2B"
click at [448, 285] on p "Strategic Marketing in B2C and B2B, Brand Man..." at bounding box center [513, 293] width 238 height 16
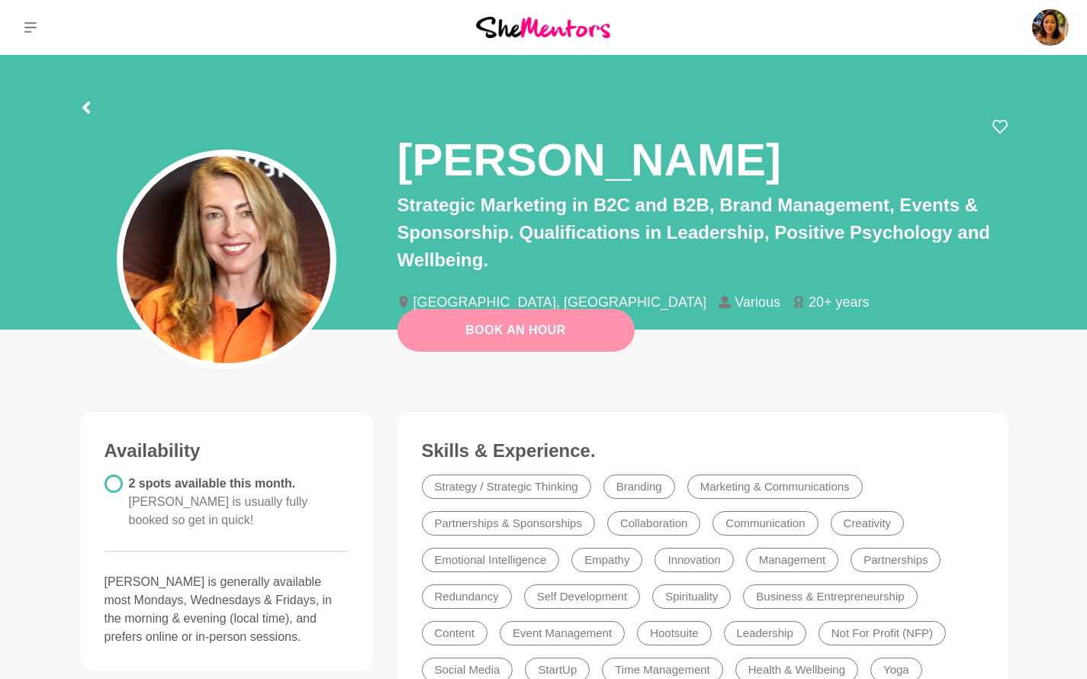
click at [494, 332] on link "Book An Hour" at bounding box center [515, 330] width 237 height 43
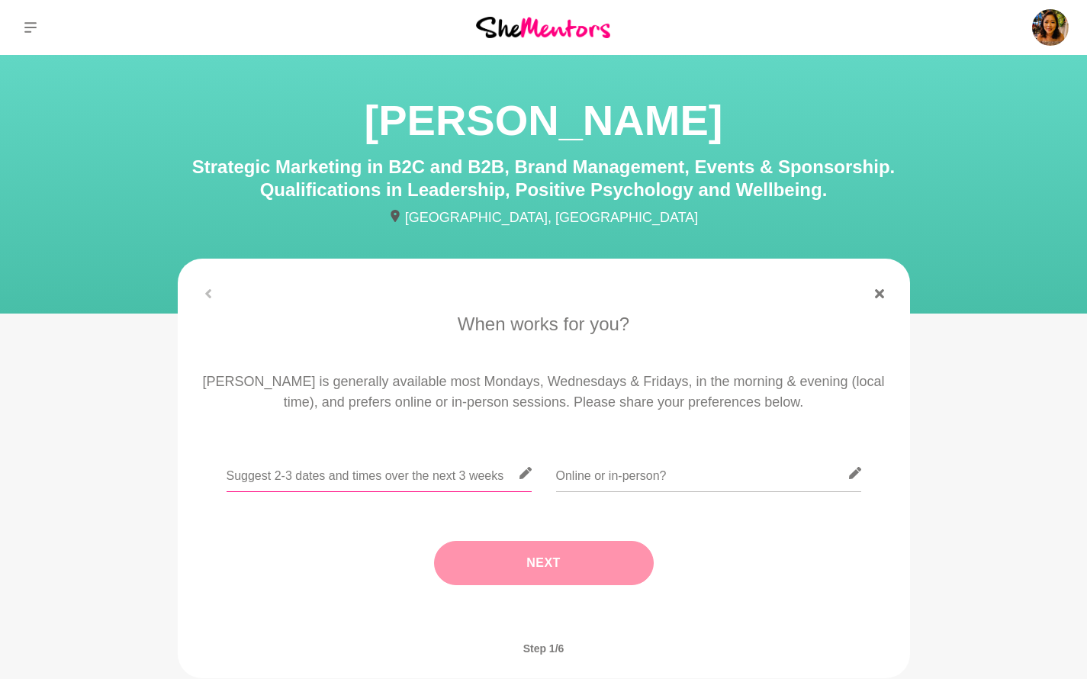
click at [444, 474] on input "text" at bounding box center [378, 472] width 305 height 37
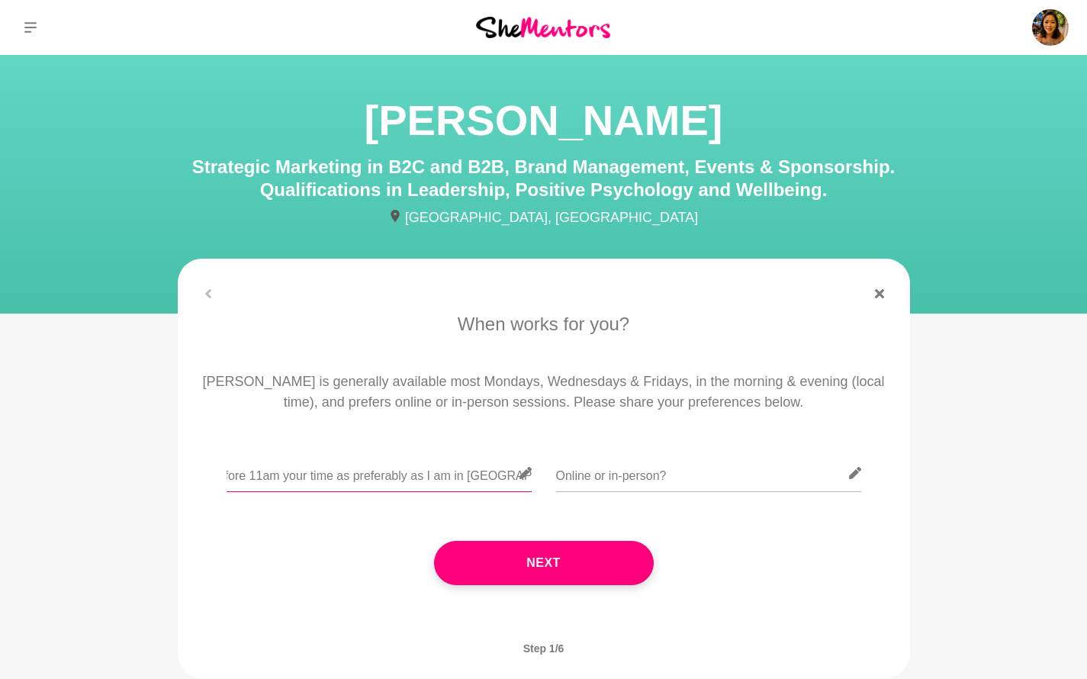
scroll to position [0, 142]
type input "[DATE], morning. Not before 11am your time as preferably as I am in [GEOGRAPHIC…"
click at [693, 474] on input "text" at bounding box center [708, 472] width 305 height 37
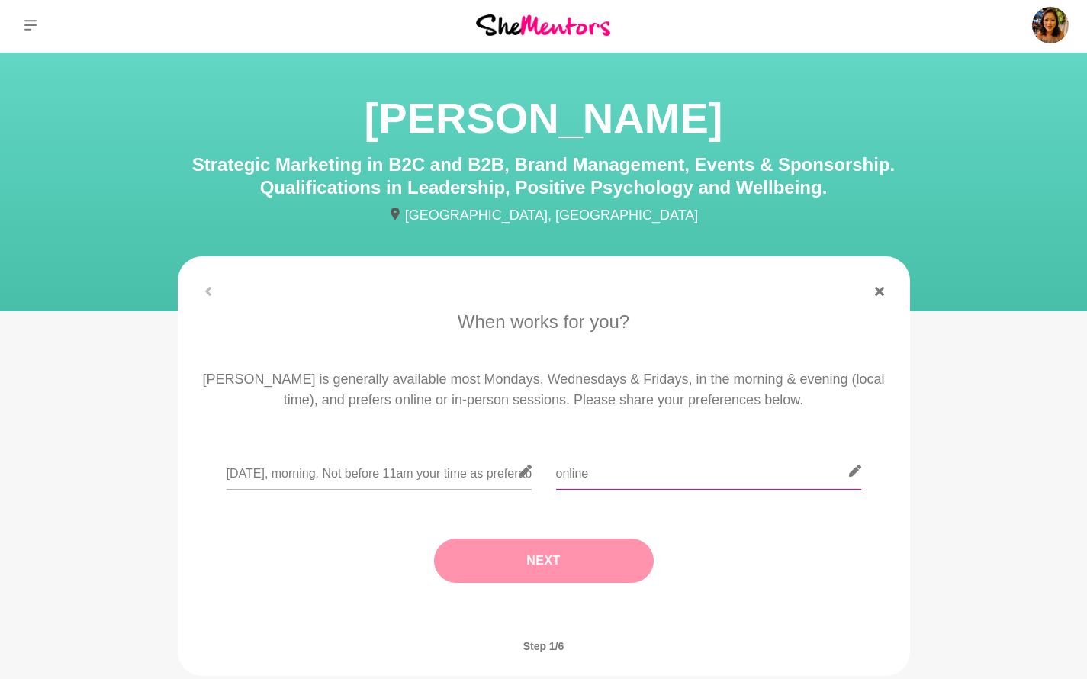
scroll to position [3, 0]
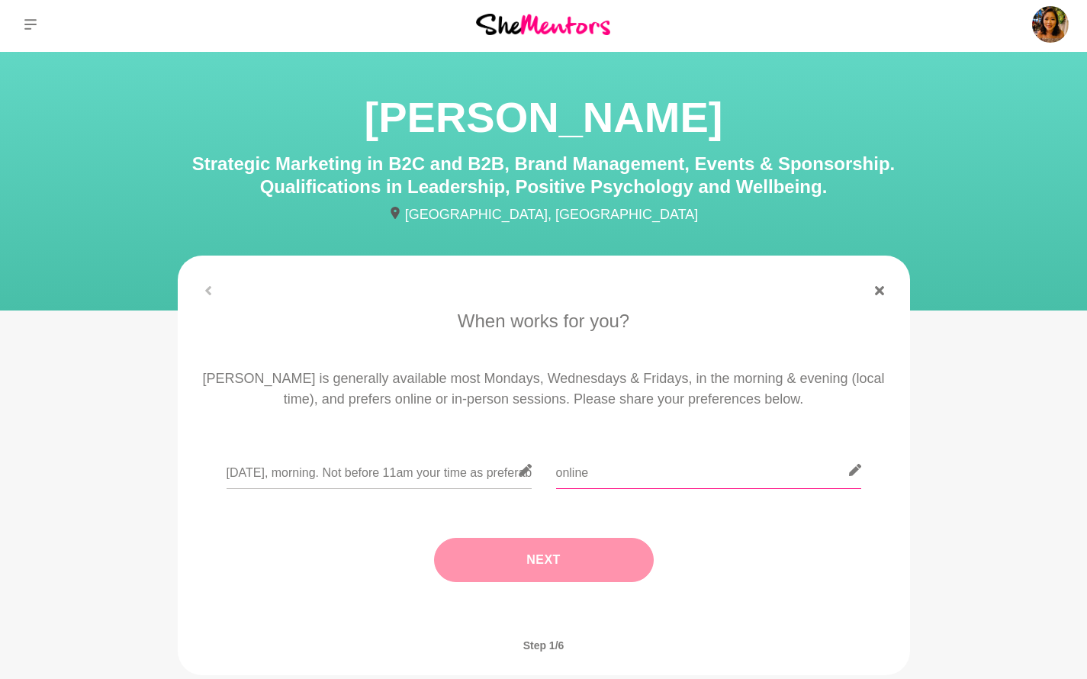
type input "online"
click at [496, 548] on button "Next" at bounding box center [544, 560] width 220 height 44
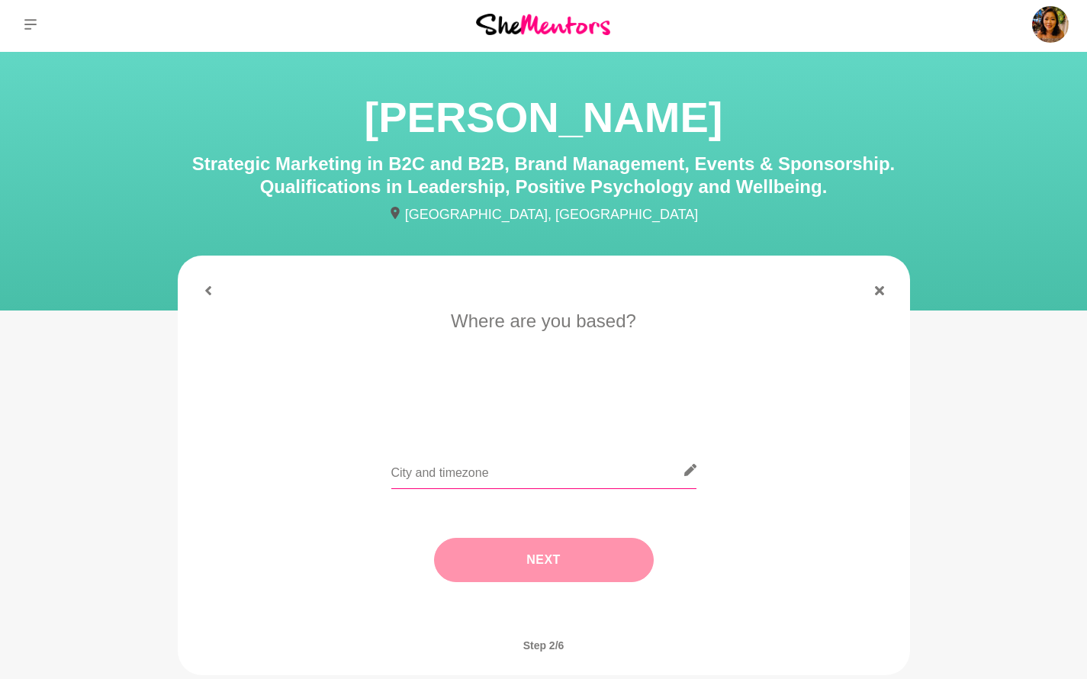
click at [565, 475] on input "text" at bounding box center [543, 469] width 305 height 37
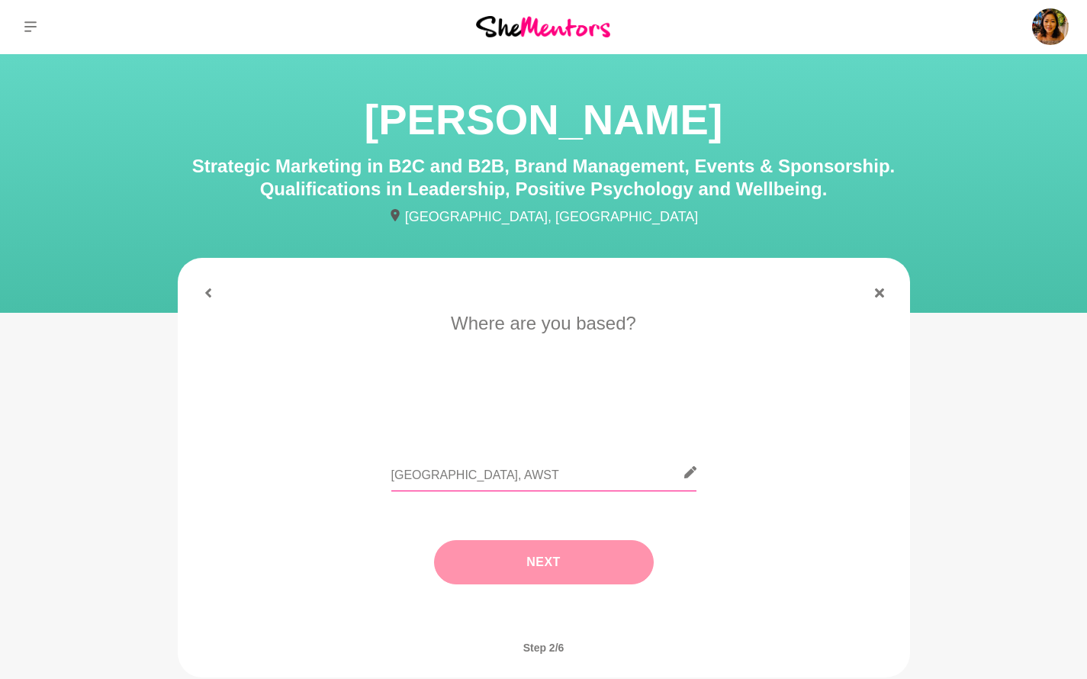
scroll to position [0, 0]
type input "[GEOGRAPHIC_DATA], AWST"
click at [574, 556] on button "Next" at bounding box center [544, 563] width 220 height 44
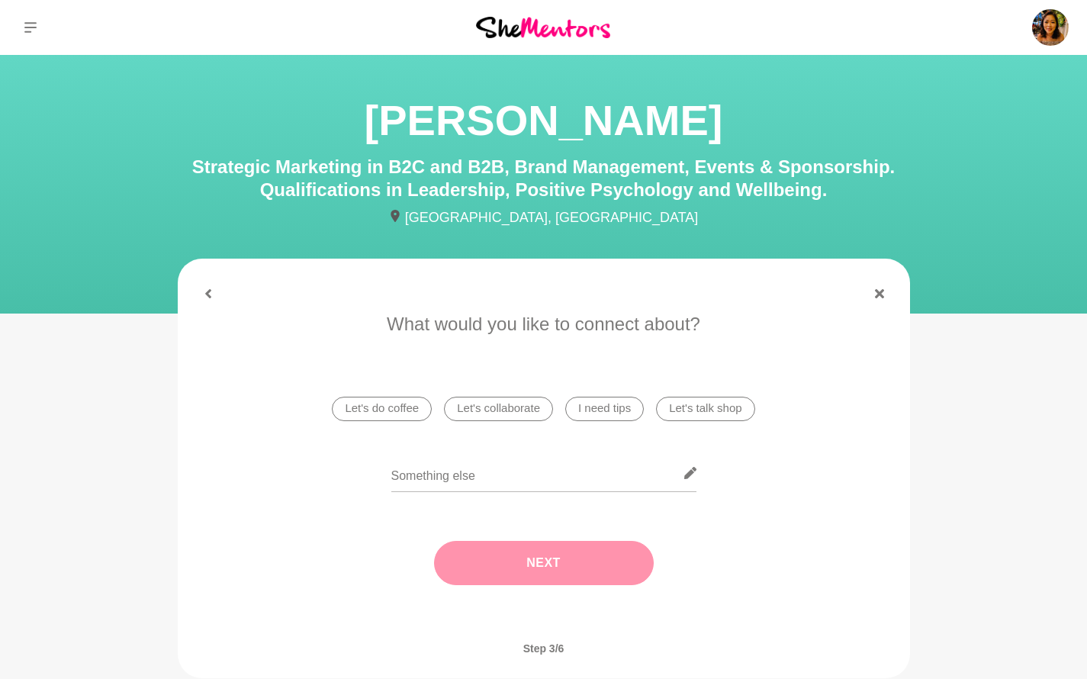
click at [594, 410] on li "I need tips" at bounding box center [604, 409] width 79 height 24
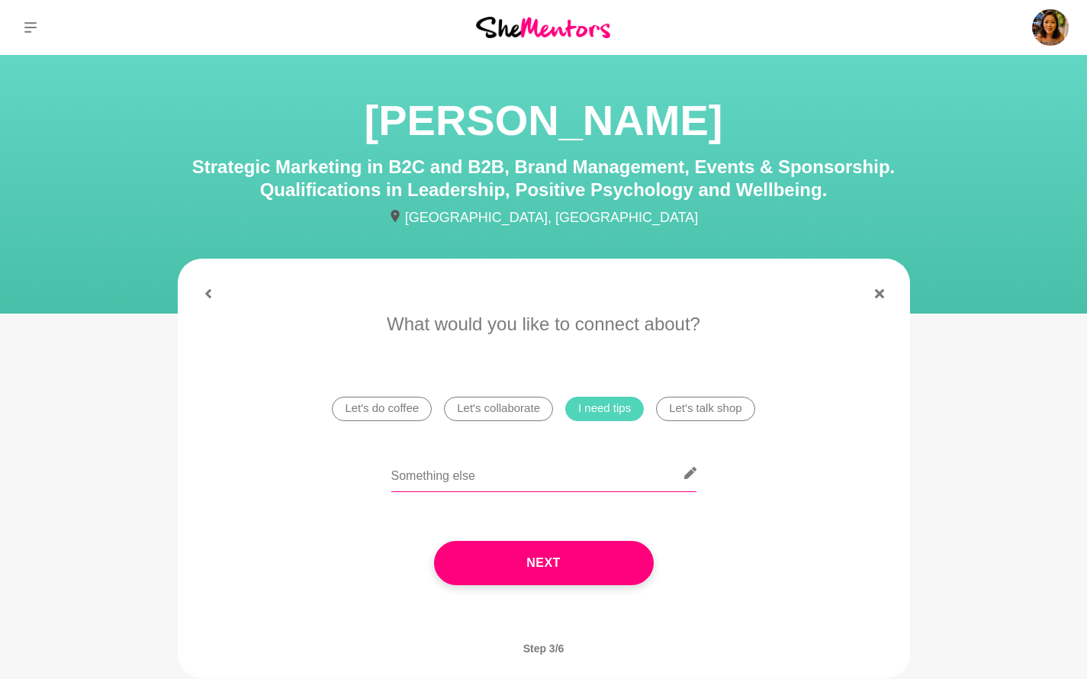
click at [513, 479] on input "text" at bounding box center [543, 472] width 305 height 37
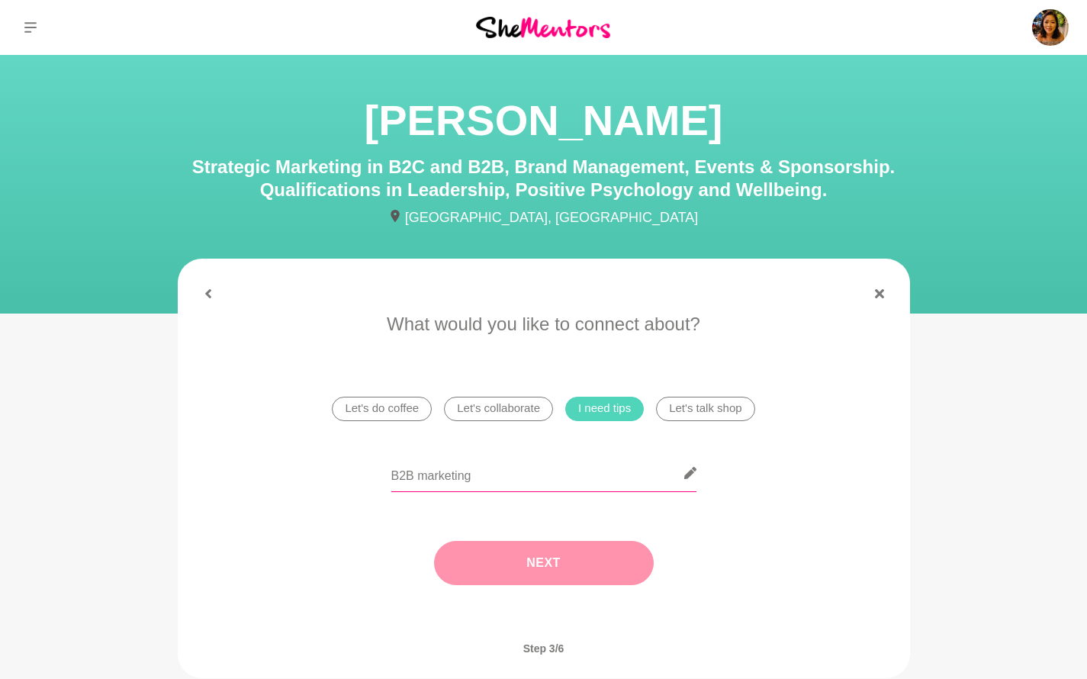
type input "B2B marketing"
click at [465, 551] on button "Next" at bounding box center [544, 563] width 220 height 44
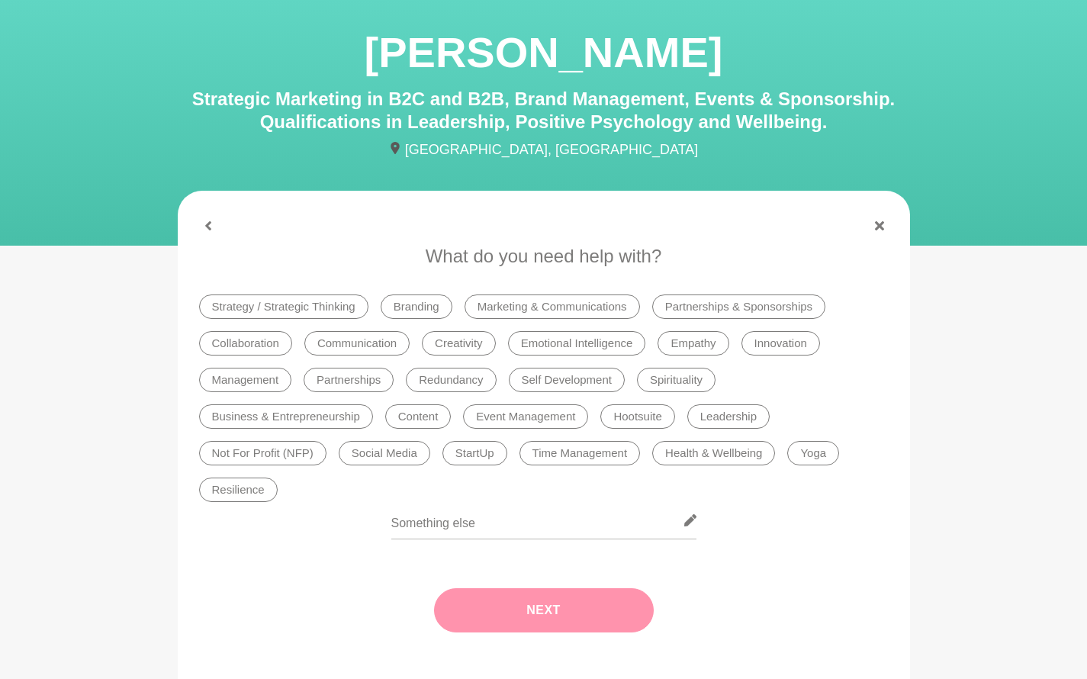
scroll to position [71, 0]
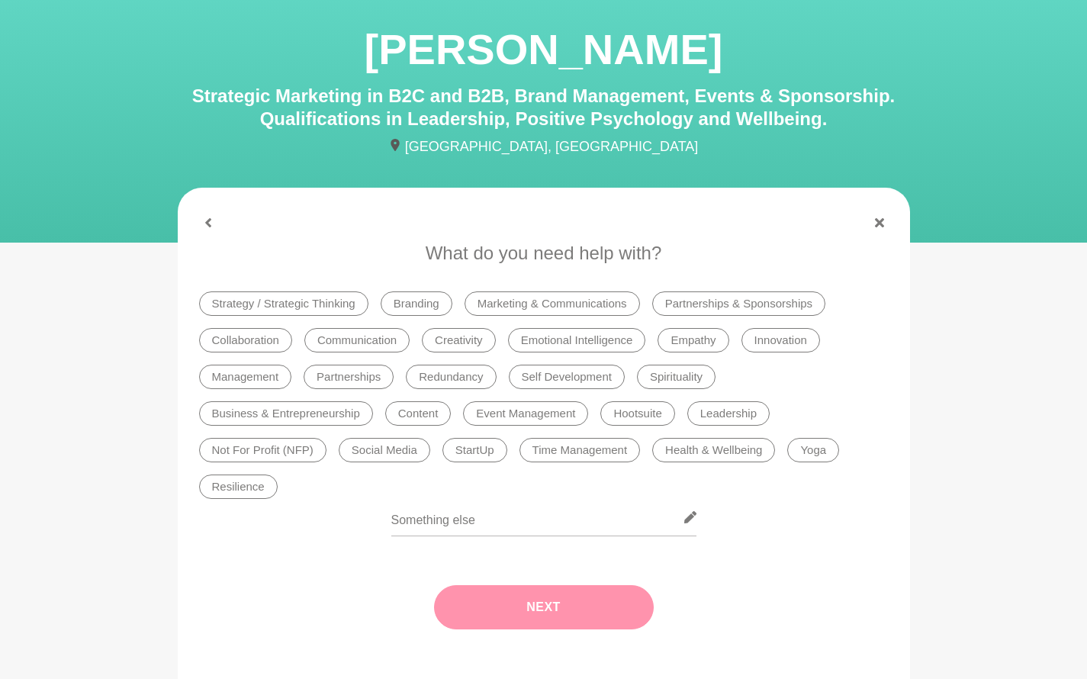
click at [539, 310] on li "Marketing & Communications" at bounding box center [551, 303] width 175 height 24
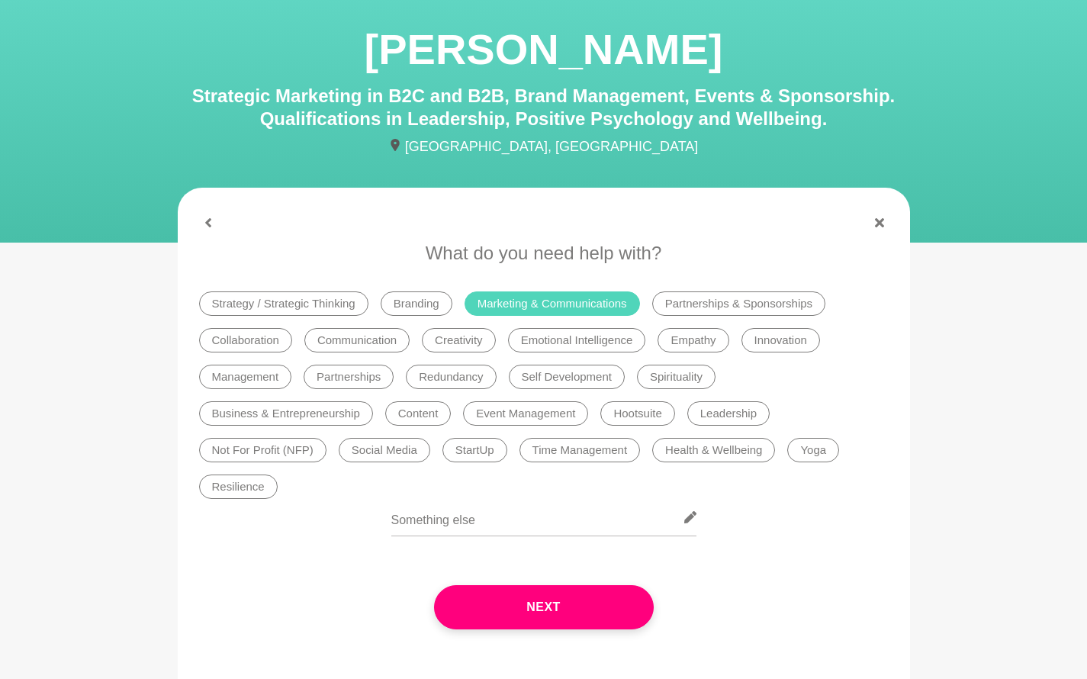
click at [725, 305] on li "Partnerships & Sponsorships" at bounding box center [738, 303] width 173 height 24
click at [298, 422] on li "Business & Entrepreneurship" at bounding box center [286, 413] width 174 height 24
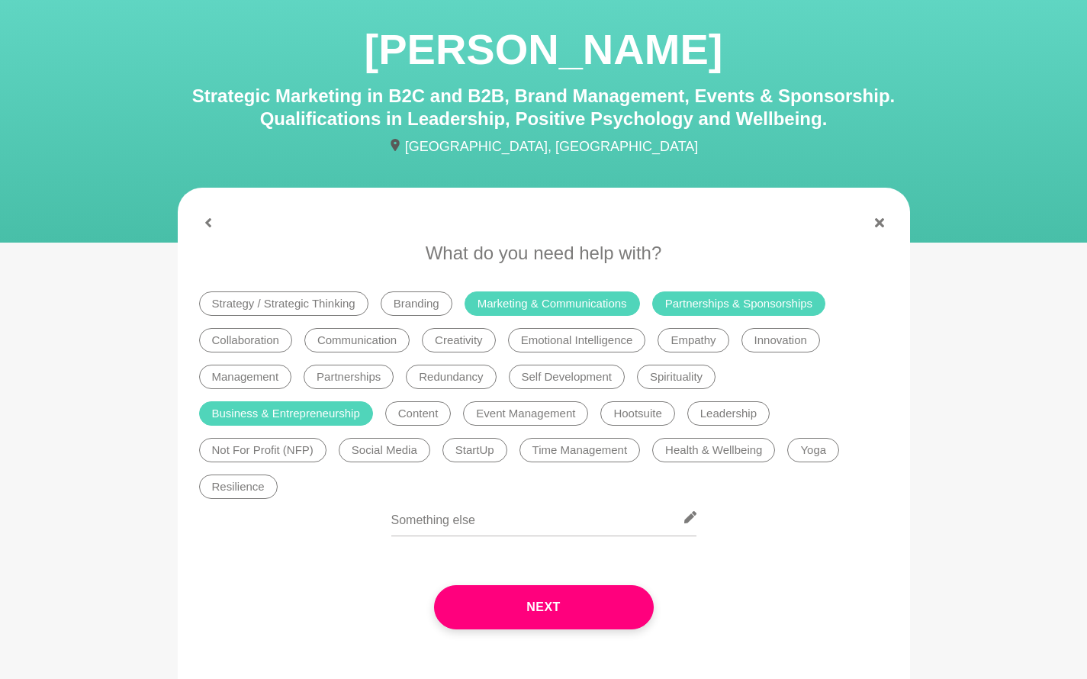
click at [388, 446] on li "Social Media" at bounding box center [385, 450] width 92 height 24
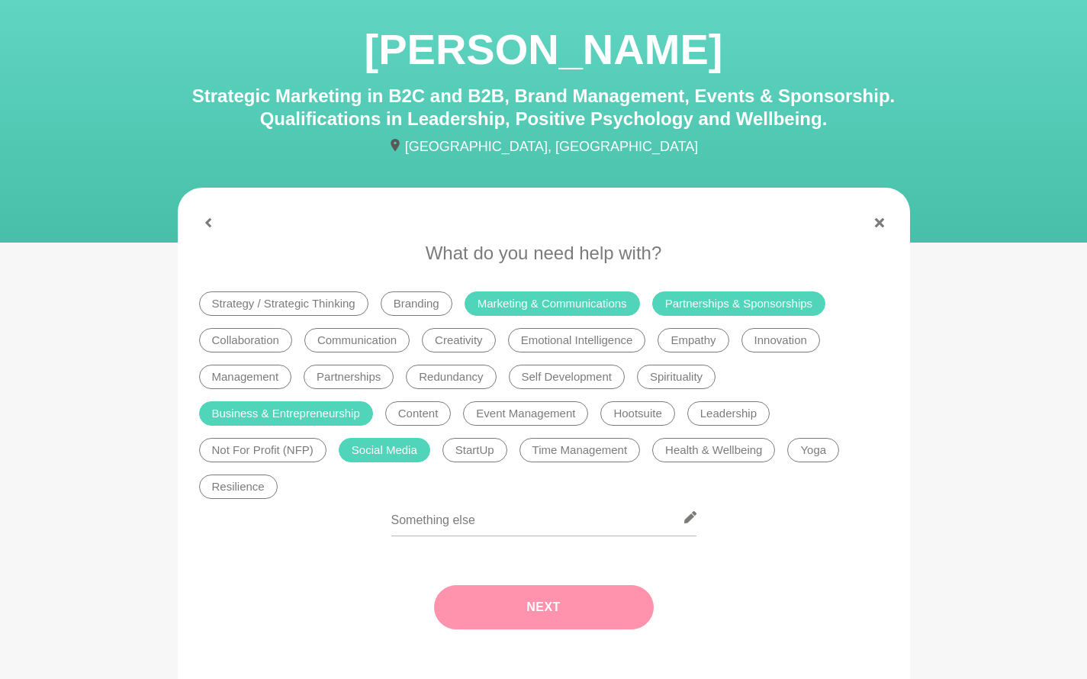
click at [515, 602] on button "Next" at bounding box center [544, 607] width 220 height 44
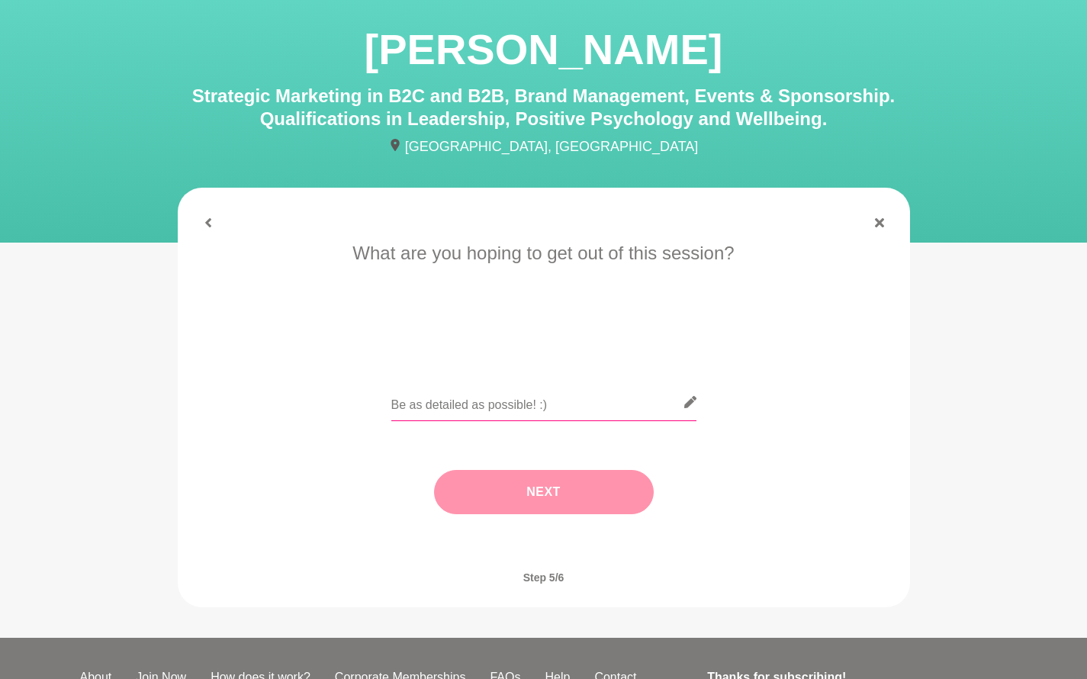
click at [477, 399] on input "text" at bounding box center [543, 402] width 305 height 37
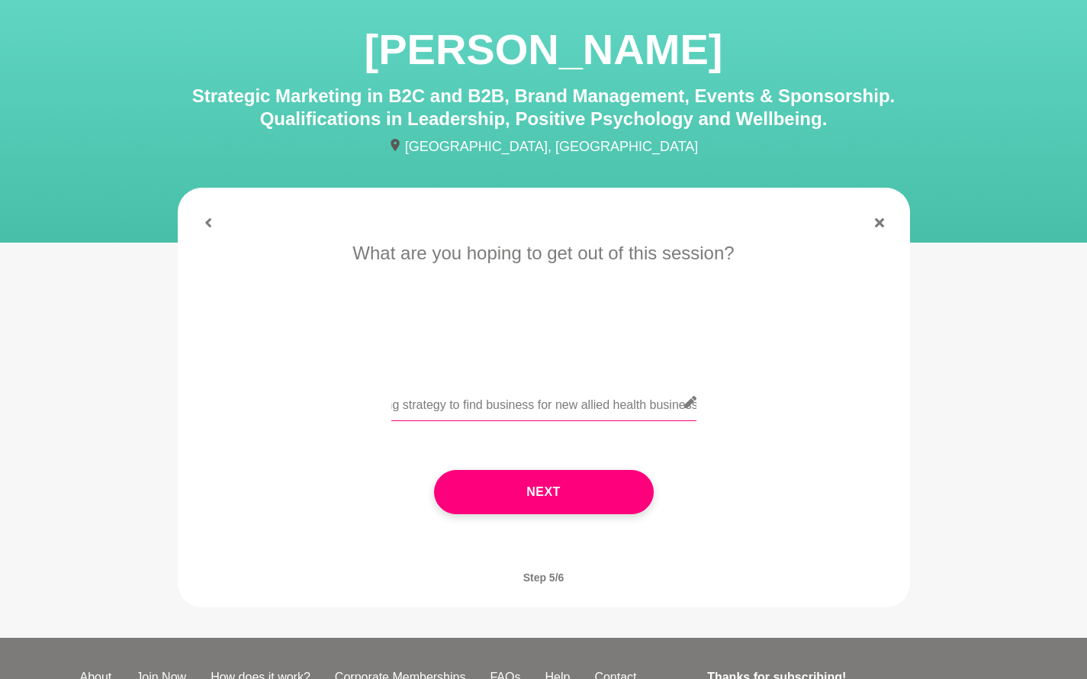
scroll to position [0, 102]
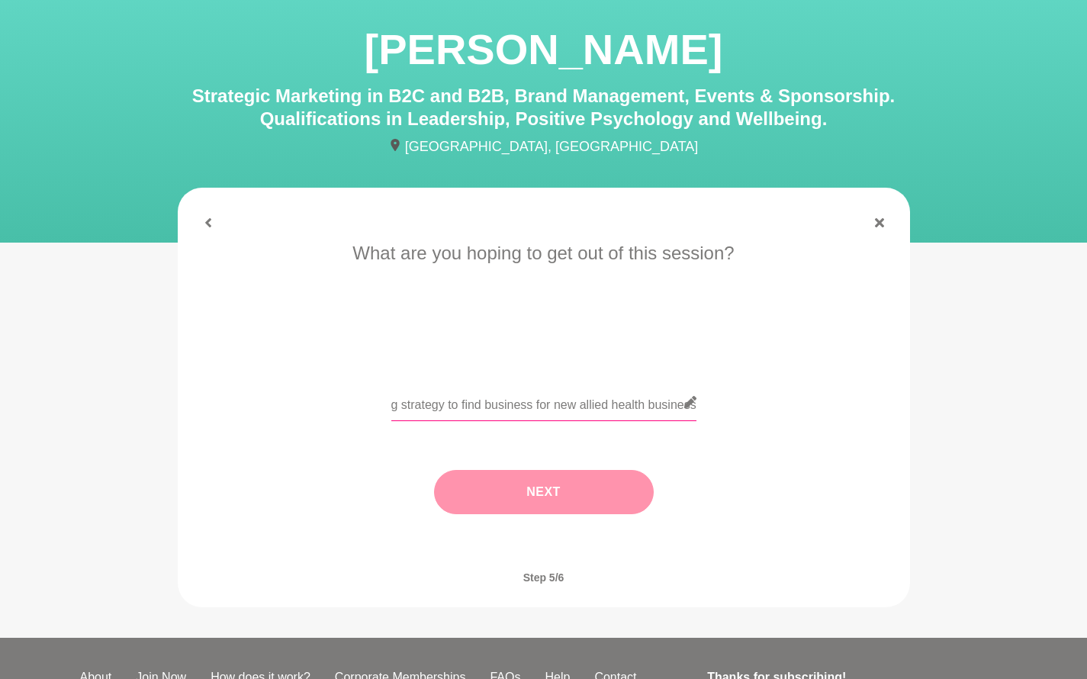
type input "help with marketing strategy to find business for new allied health business"
click at [481, 481] on button "Next" at bounding box center [544, 492] width 220 height 44
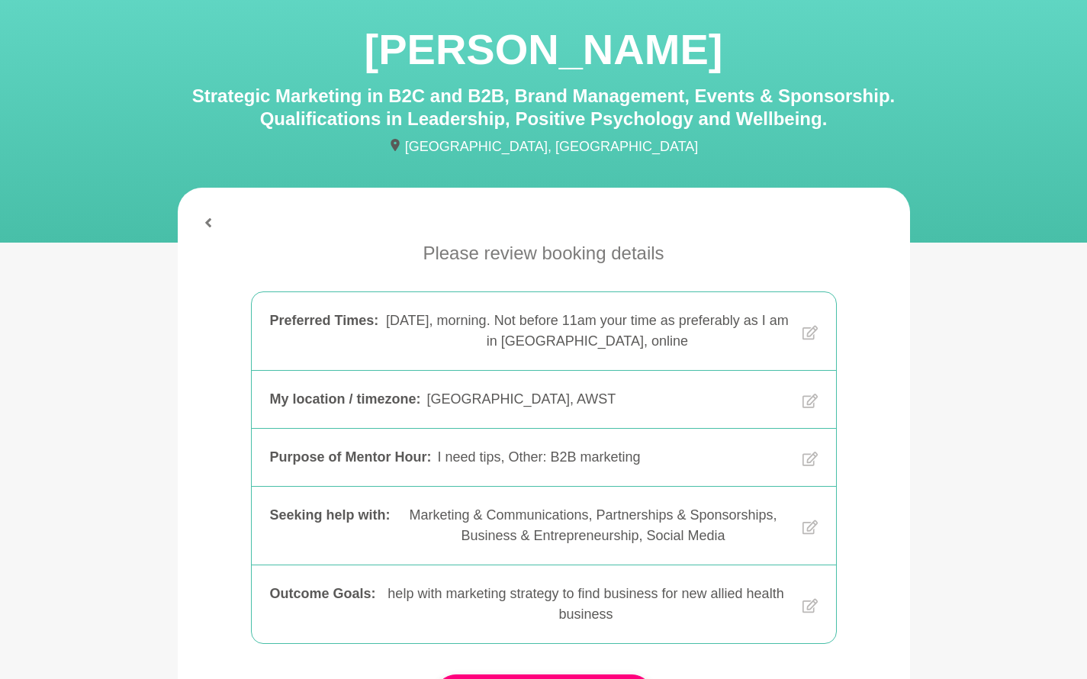
scroll to position [379, 0]
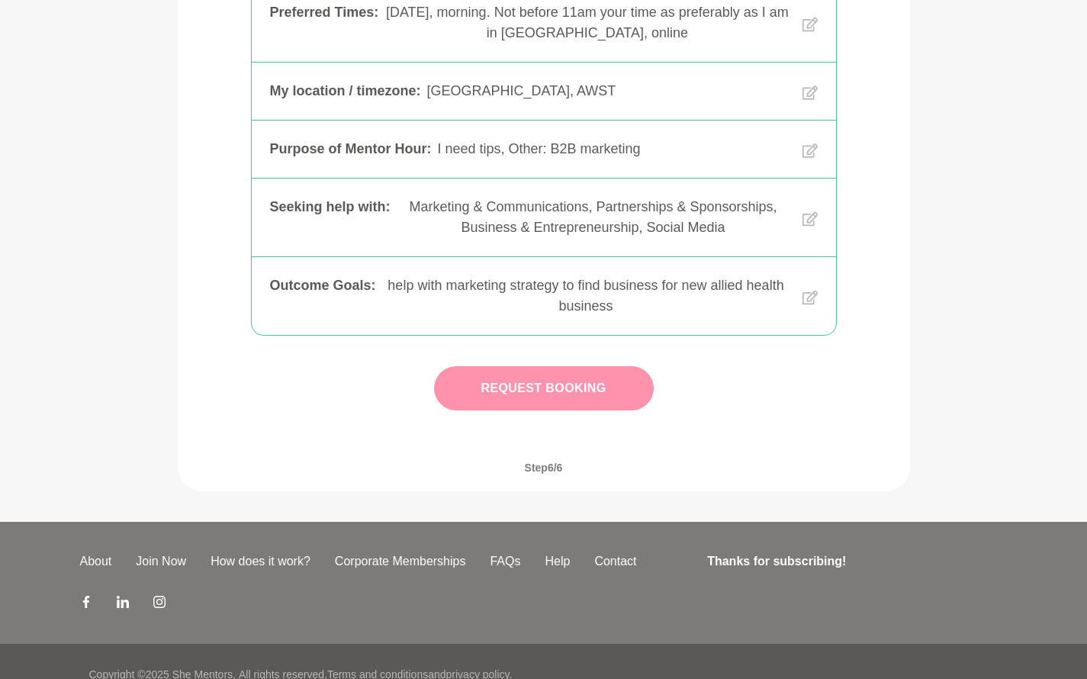
click at [519, 391] on button "Request Booking" at bounding box center [544, 388] width 220 height 44
